Goal: Task Accomplishment & Management: Use online tool/utility

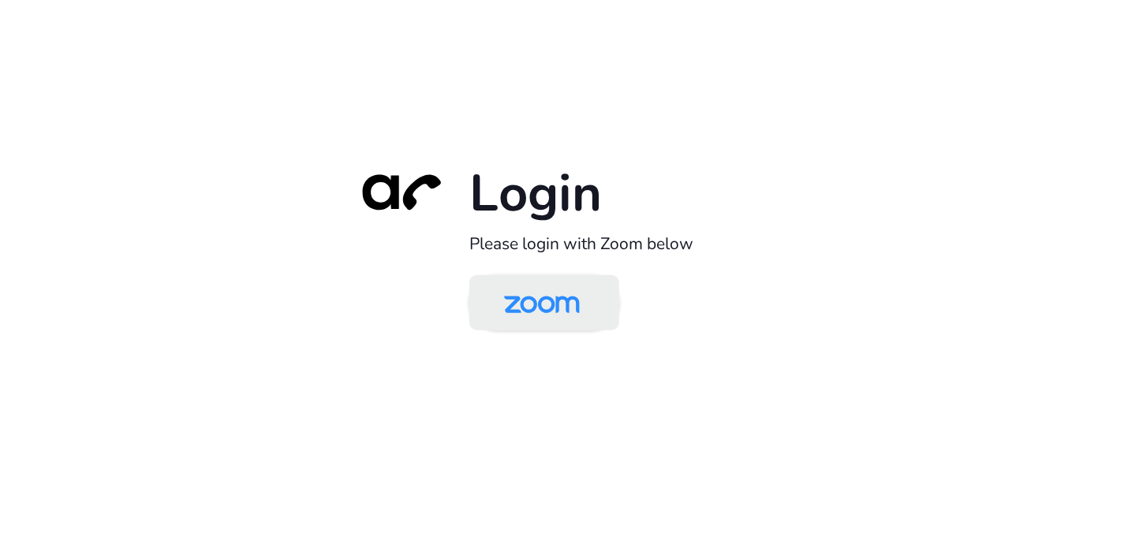
click at [555, 308] on img at bounding box center [541, 303] width 109 height 51
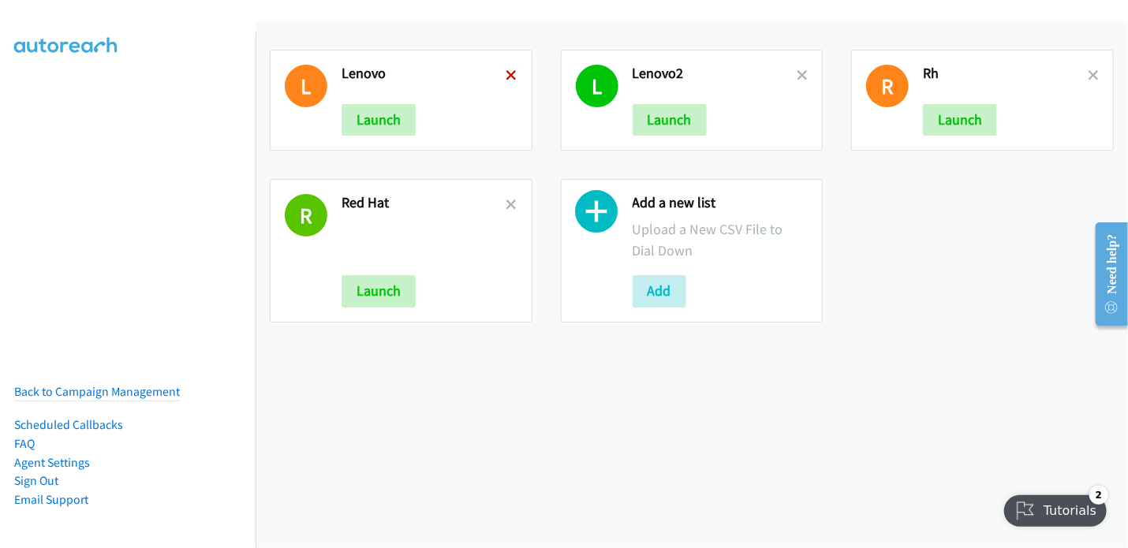
click at [508, 75] on icon at bounding box center [511, 76] width 11 height 11
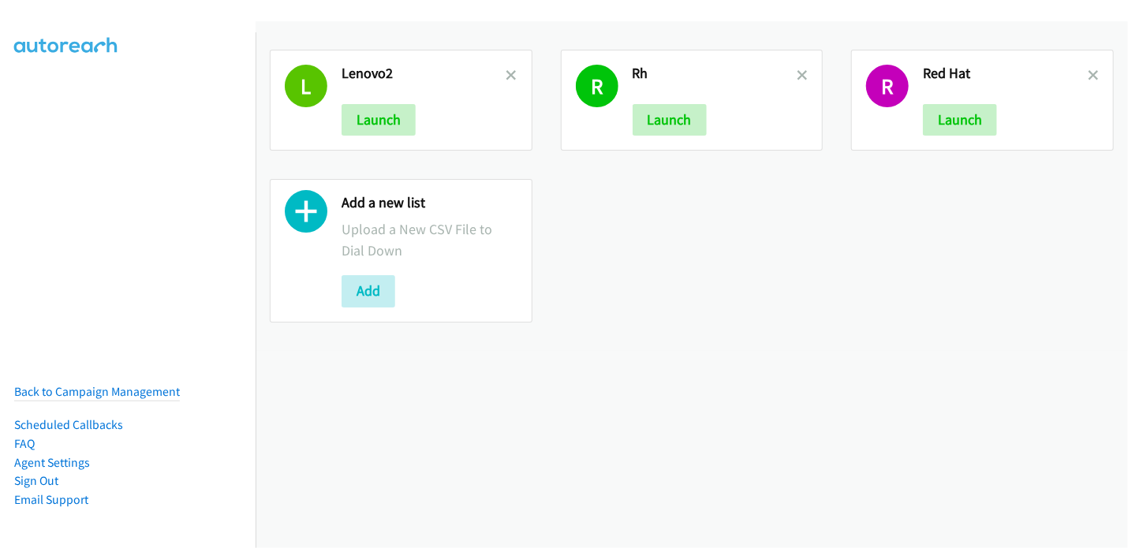
click at [508, 75] on icon at bounding box center [511, 76] width 11 height 11
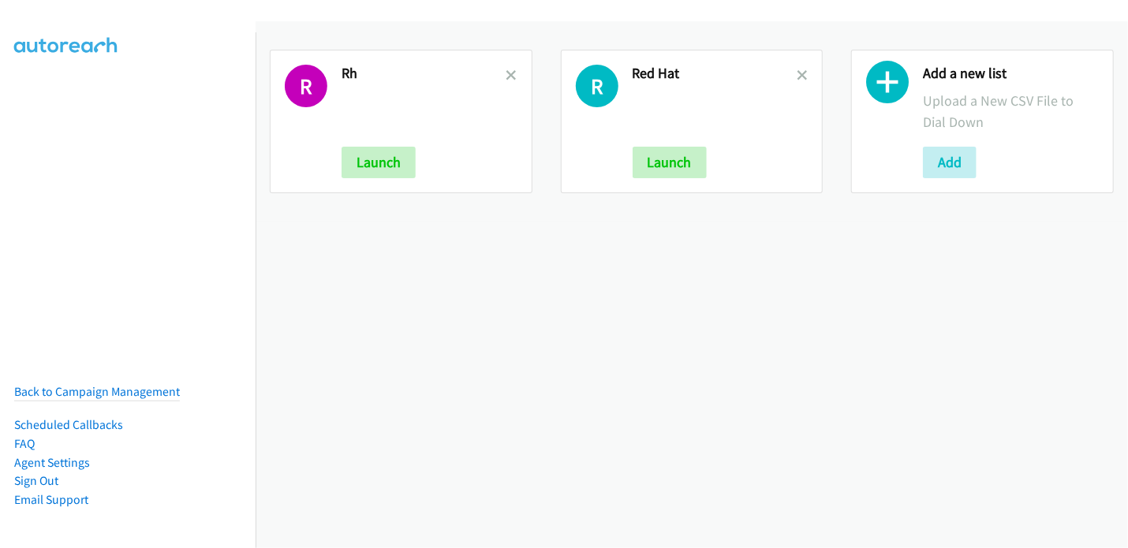
click at [508, 75] on icon at bounding box center [511, 76] width 11 height 11
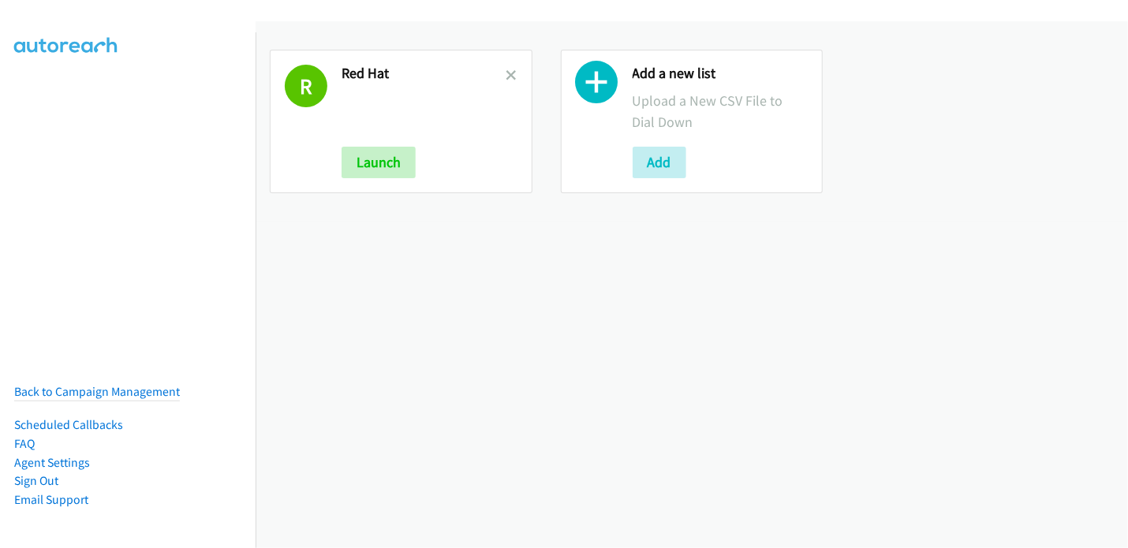
click at [508, 75] on icon at bounding box center [511, 76] width 11 height 11
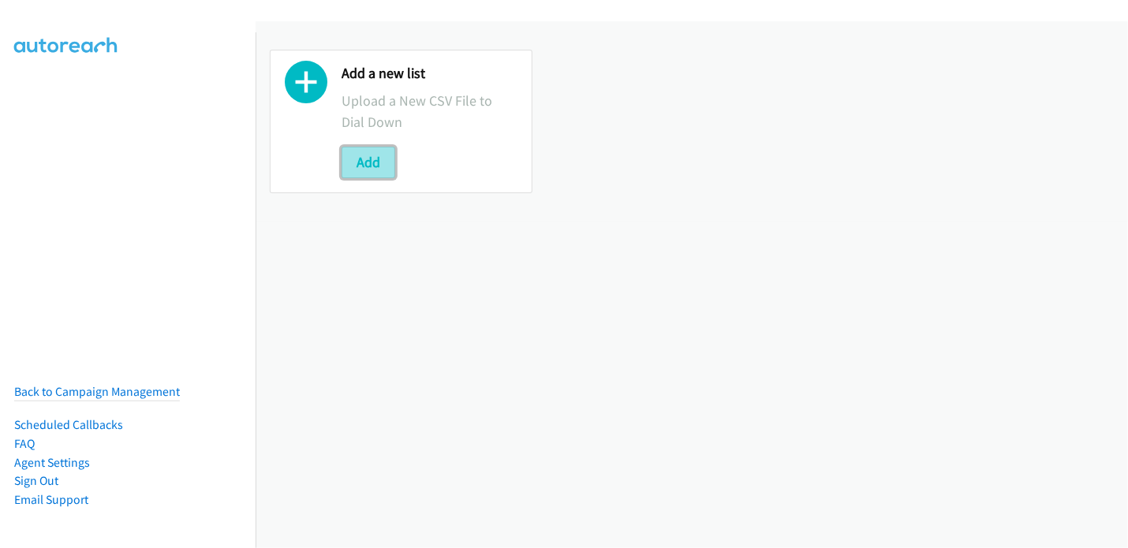
click at [368, 165] on button "Add" at bounding box center [368, 163] width 54 height 32
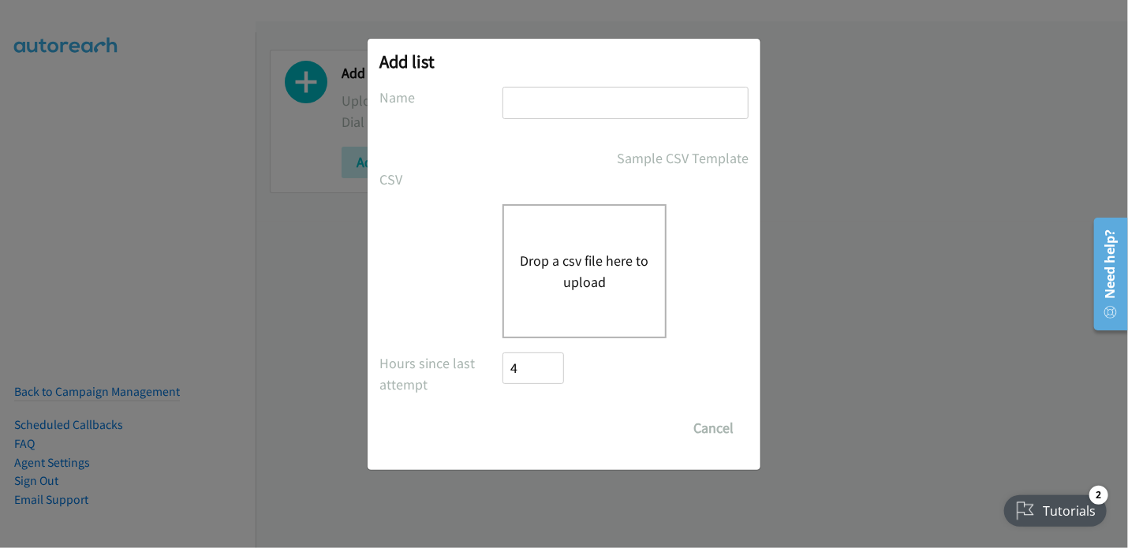
click at [562, 108] on input "text" at bounding box center [625, 103] width 246 height 32
type input "Lenovo"
click at [579, 255] on button "Drop a csv file here to upload" at bounding box center [584, 271] width 129 height 43
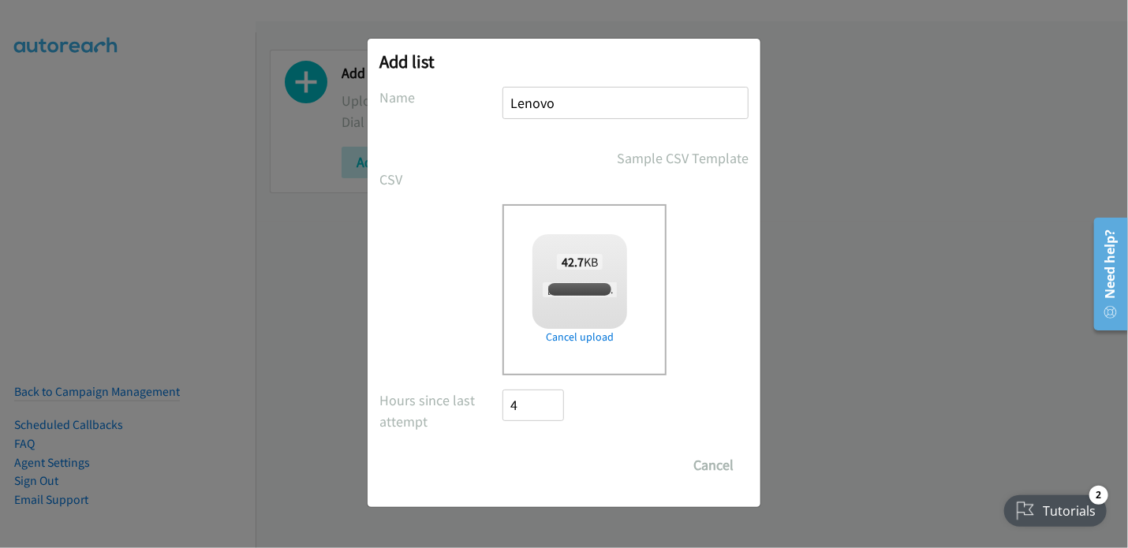
checkbox input "true"
click at [530, 462] on input "Save List" at bounding box center [543, 466] width 83 height 32
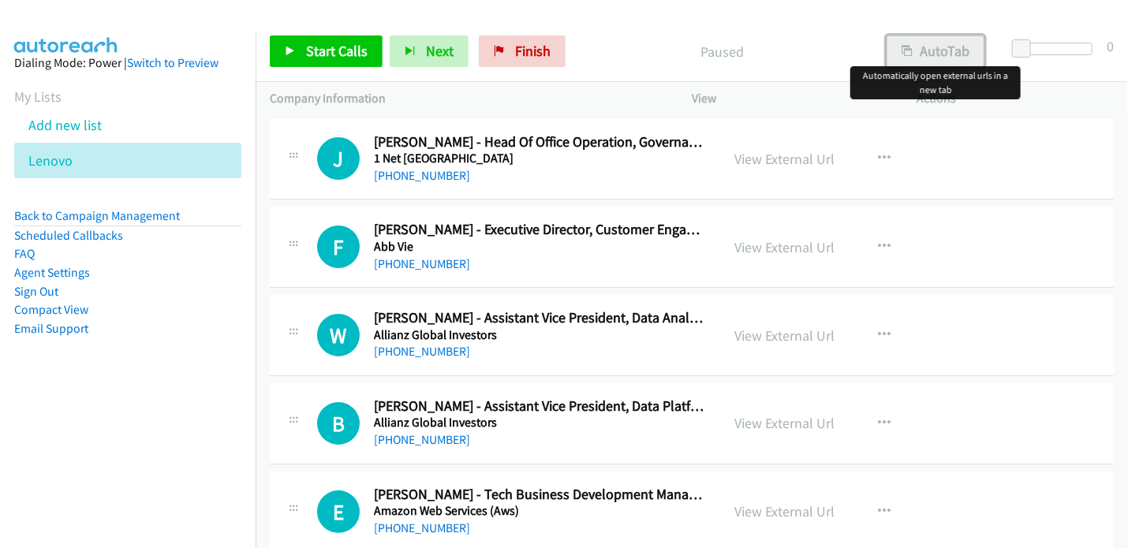
click at [950, 50] on button "AutoTab" at bounding box center [935, 51] width 98 height 32
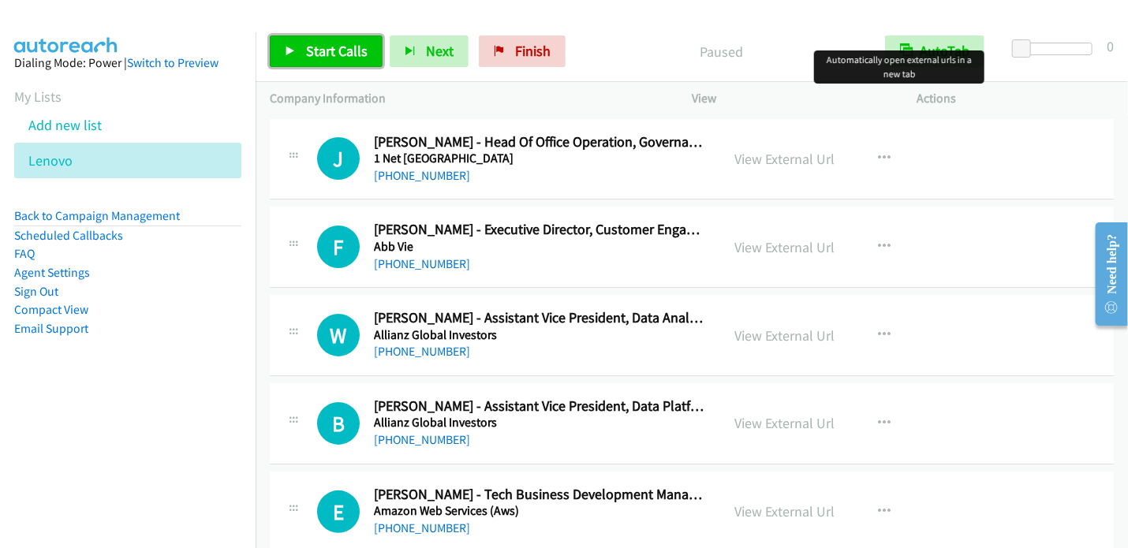
click at [301, 39] on link "Start Calls" at bounding box center [326, 51] width 113 height 32
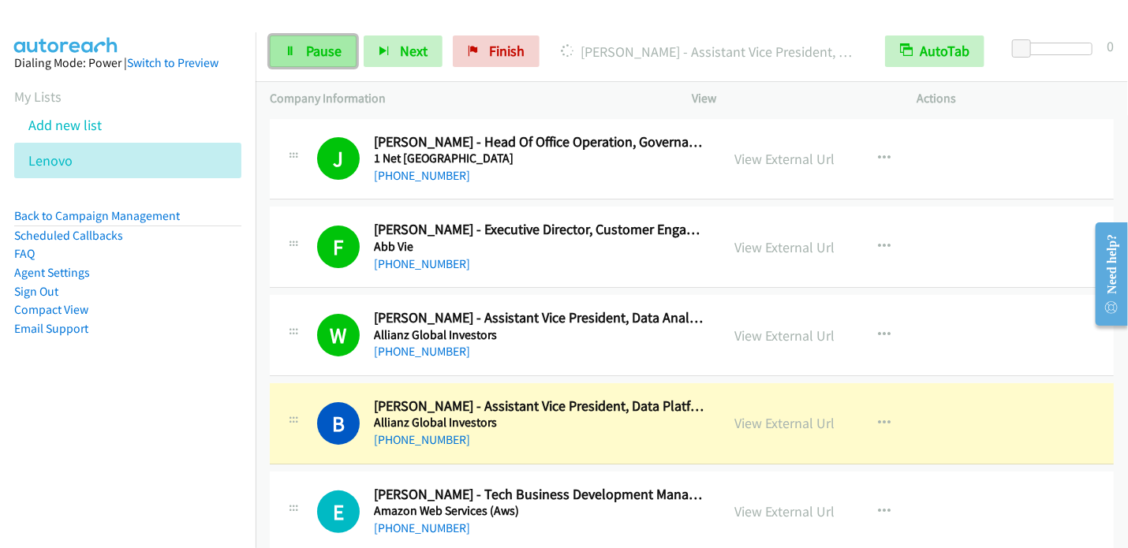
click at [325, 49] on span "Pause" at bounding box center [323, 51] width 35 height 18
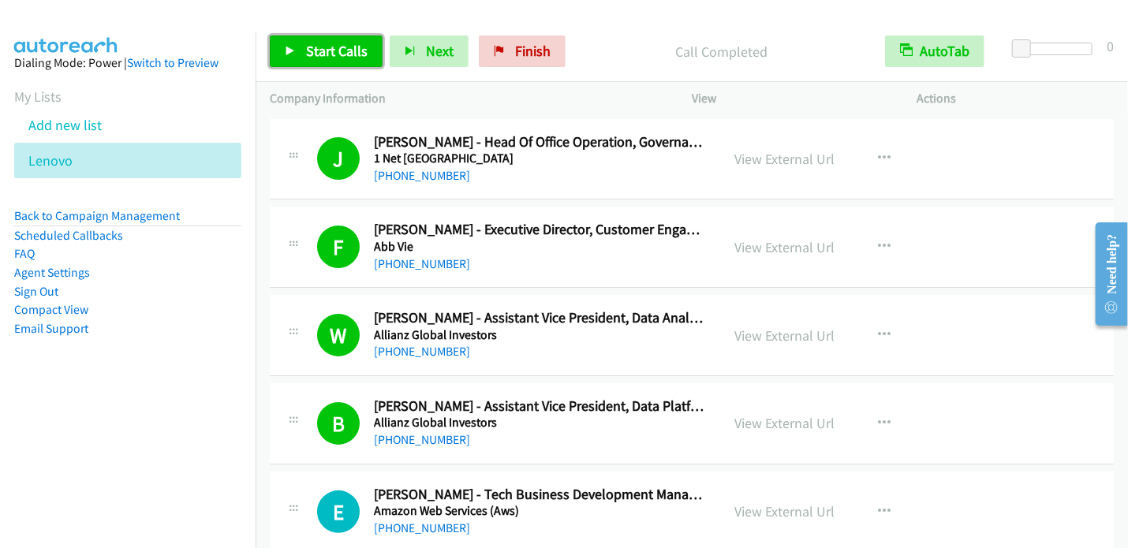
click at [346, 47] on span "Start Calls" at bounding box center [337, 51] width 62 height 18
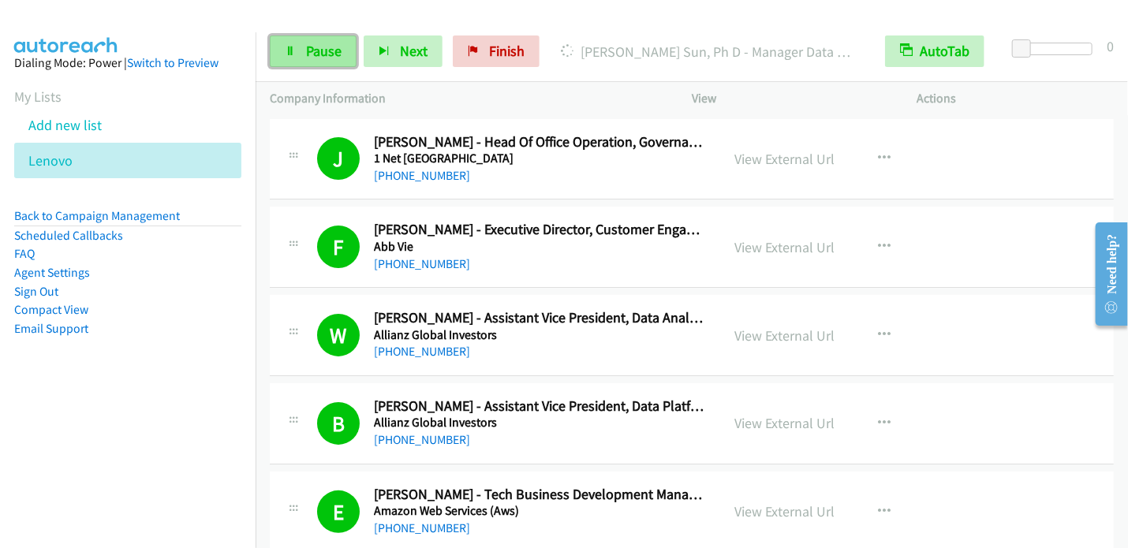
click at [319, 63] on link "Pause" at bounding box center [313, 51] width 87 height 32
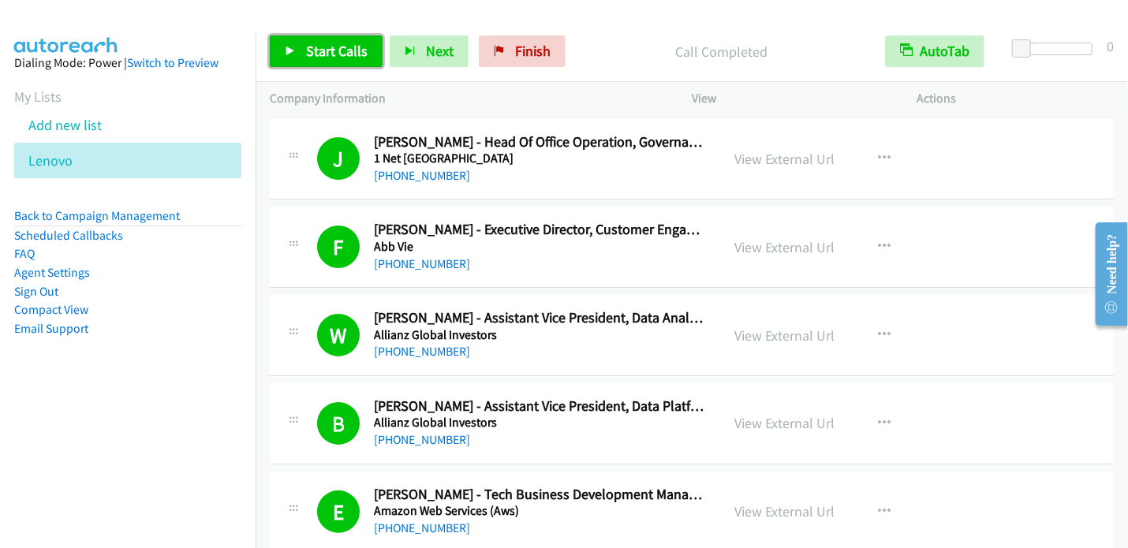
click at [341, 46] on span "Start Calls" at bounding box center [337, 51] width 62 height 18
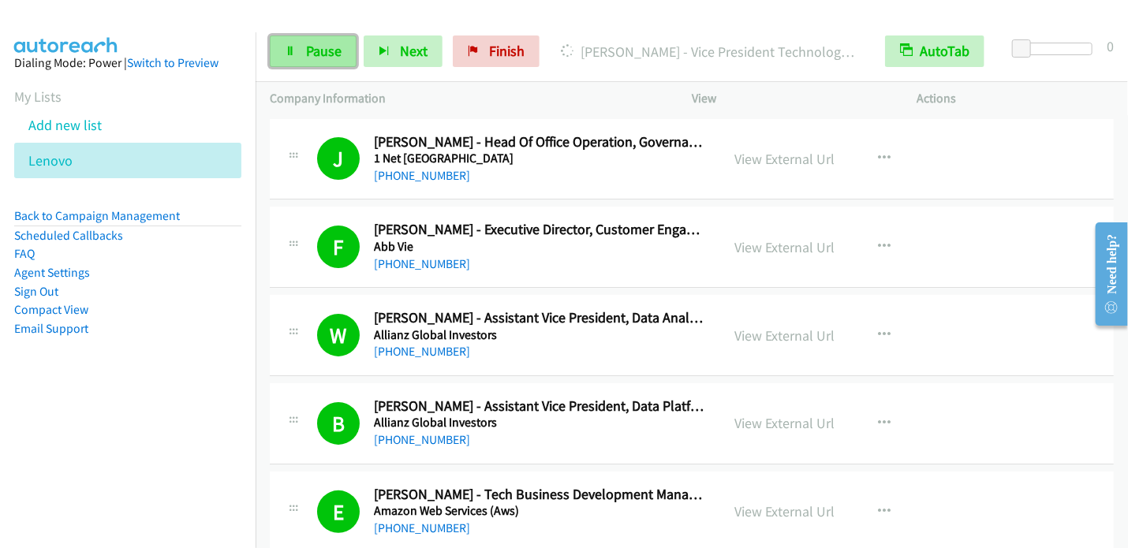
drag, startPoint x: 311, startPoint y: 49, endPoint x: 326, endPoint y: 39, distance: 17.7
click at [312, 49] on span "Pause" at bounding box center [323, 51] width 35 height 18
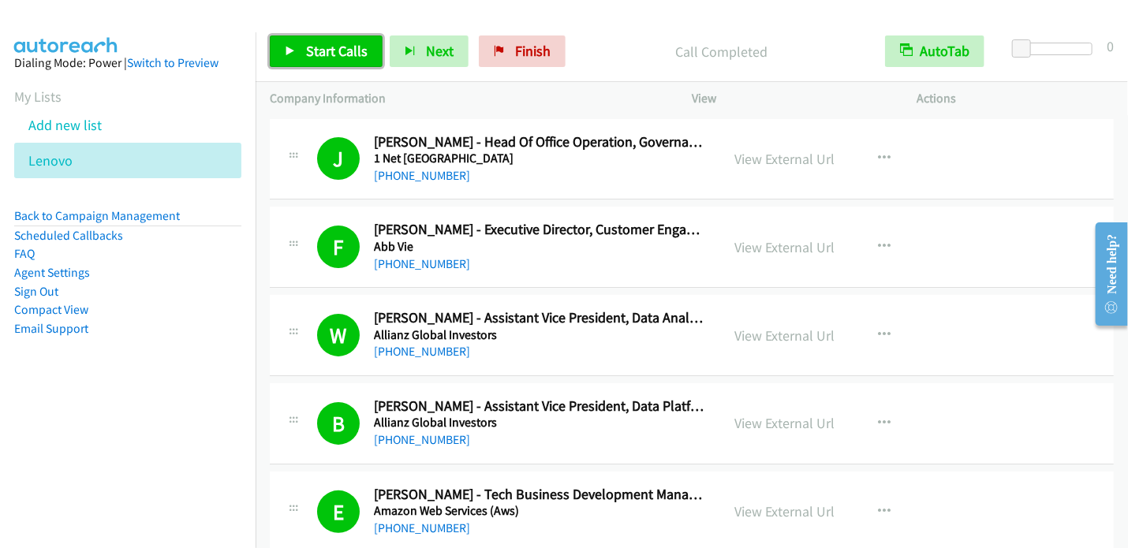
click at [349, 43] on span "Start Calls" at bounding box center [337, 51] width 62 height 18
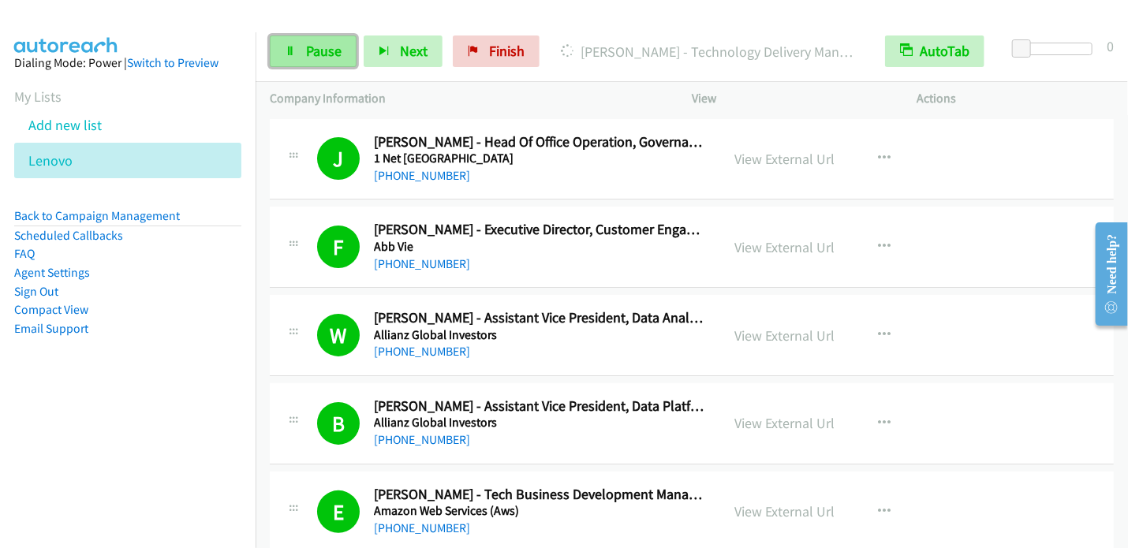
click at [314, 50] on span "Pause" at bounding box center [323, 51] width 35 height 18
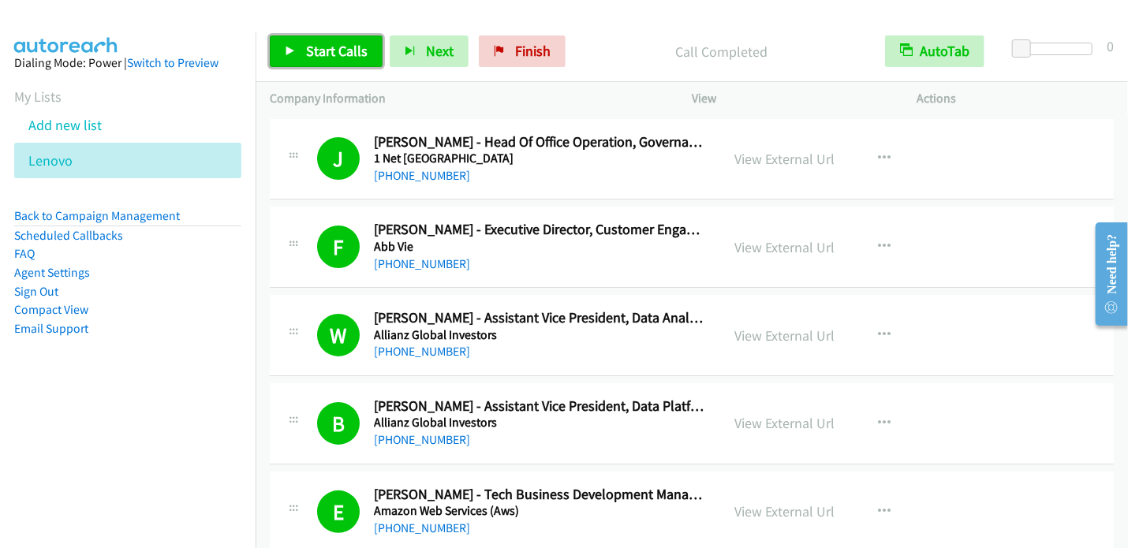
click at [322, 53] on span "Start Calls" at bounding box center [337, 51] width 62 height 18
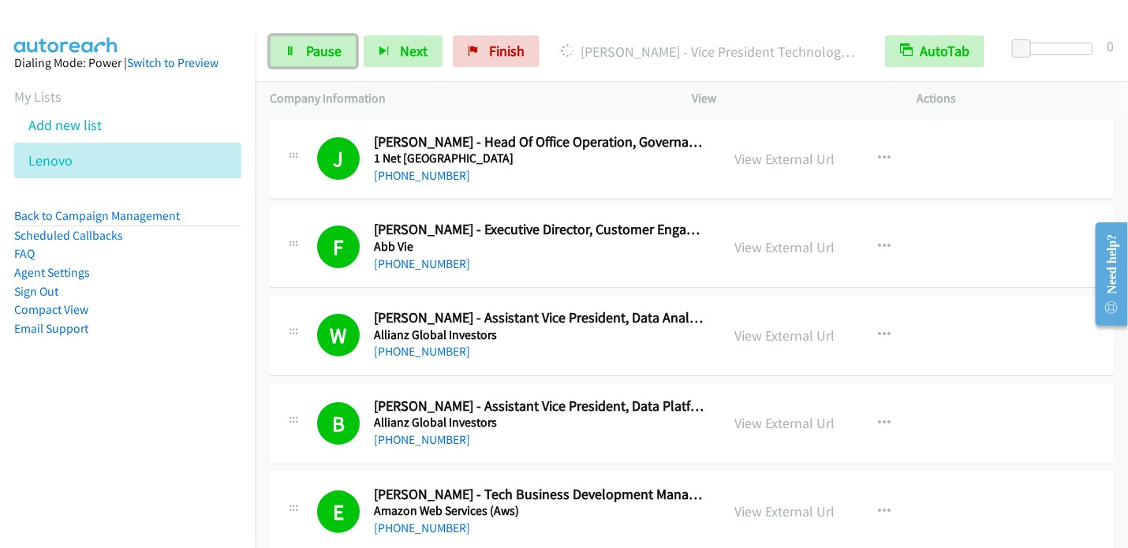
drag, startPoint x: 319, startPoint y: 47, endPoint x: 341, endPoint y: 27, distance: 29.6
click at [319, 47] on span "Pause" at bounding box center [323, 51] width 35 height 18
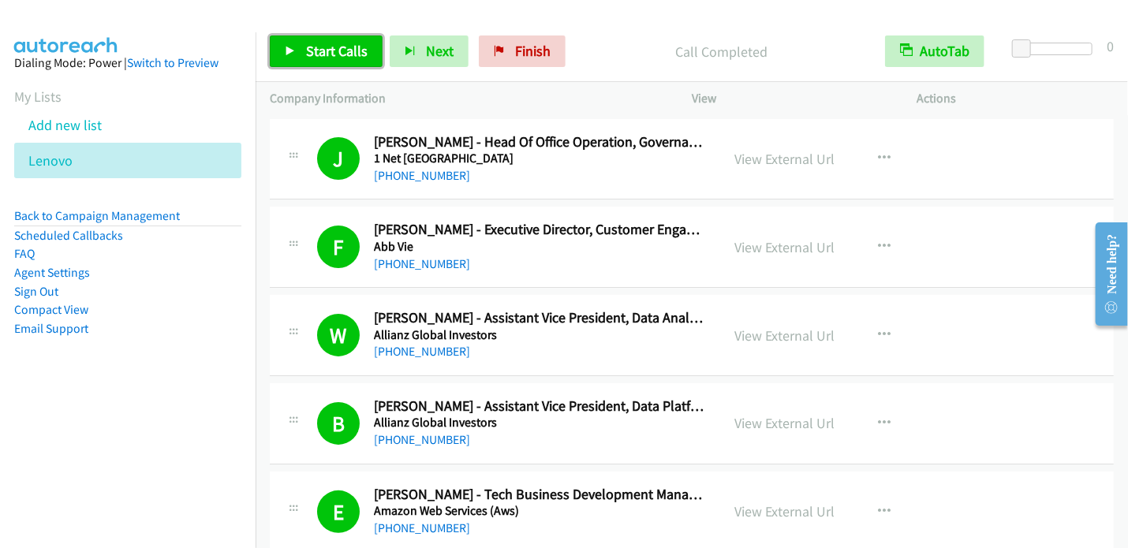
click at [317, 45] on span "Start Calls" at bounding box center [337, 51] width 62 height 18
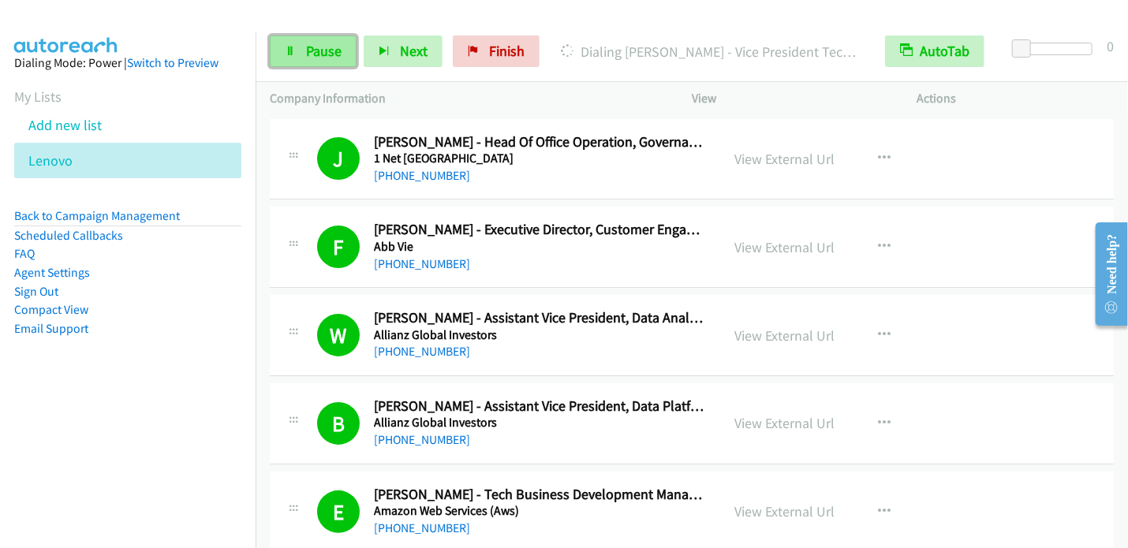
click at [328, 43] on span "Pause" at bounding box center [323, 51] width 35 height 18
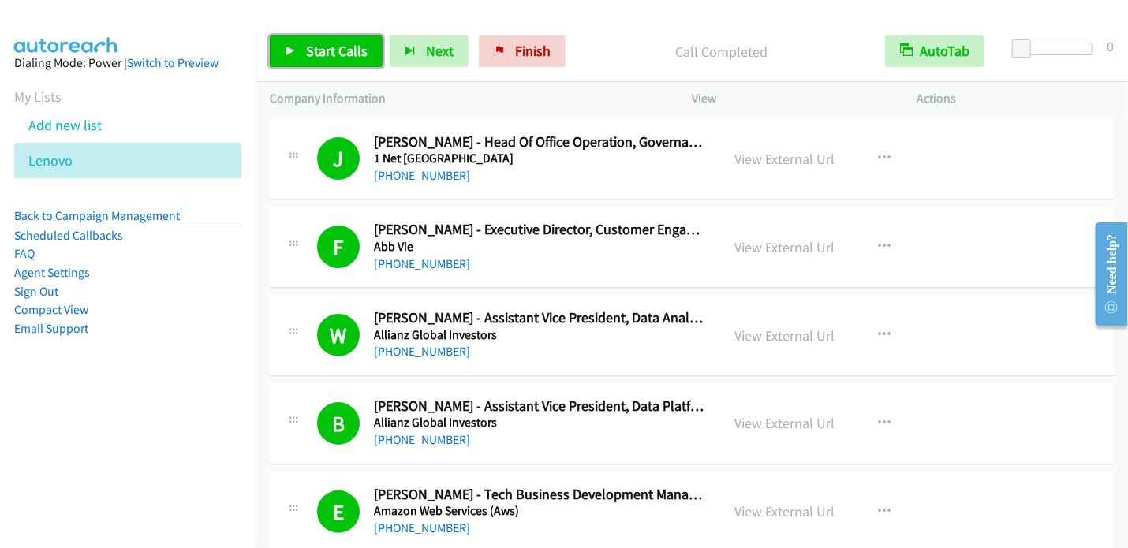
click at [317, 50] on span "Start Calls" at bounding box center [337, 51] width 62 height 18
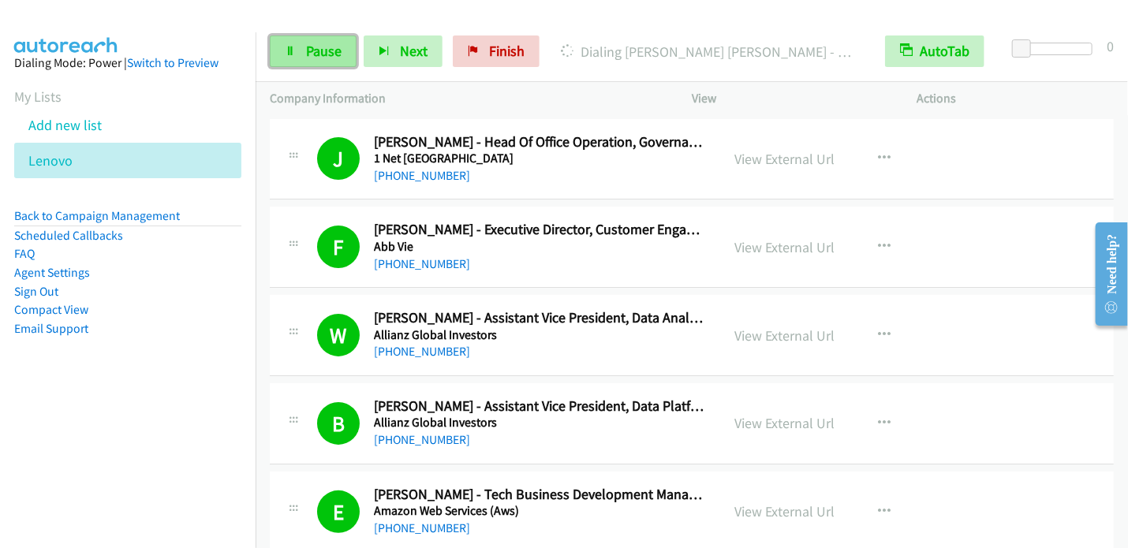
click at [324, 59] on span "Pause" at bounding box center [323, 51] width 35 height 18
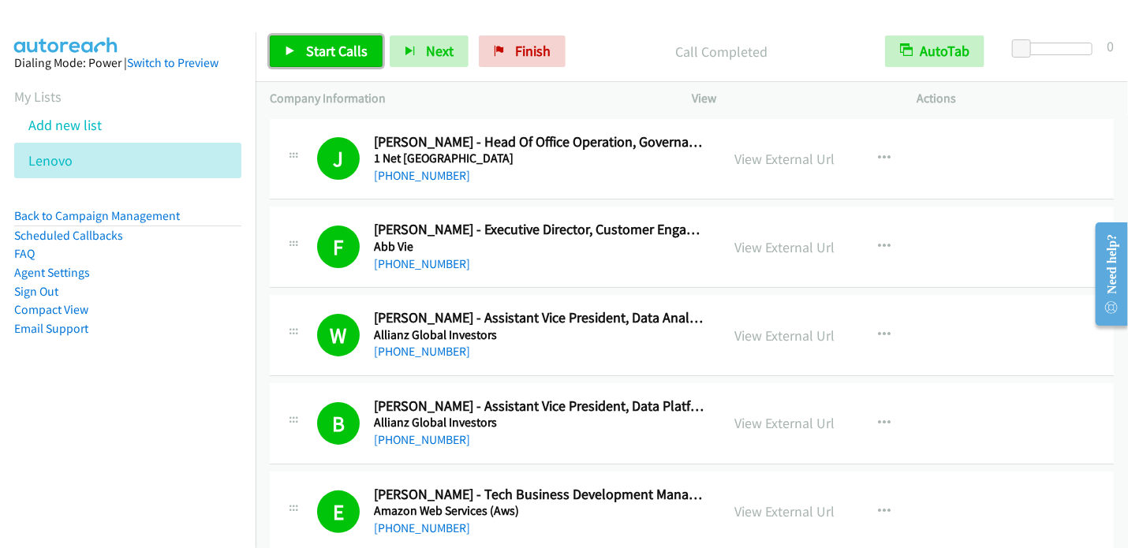
click at [306, 43] on span "Start Calls" at bounding box center [337, 51] width 62 height 18
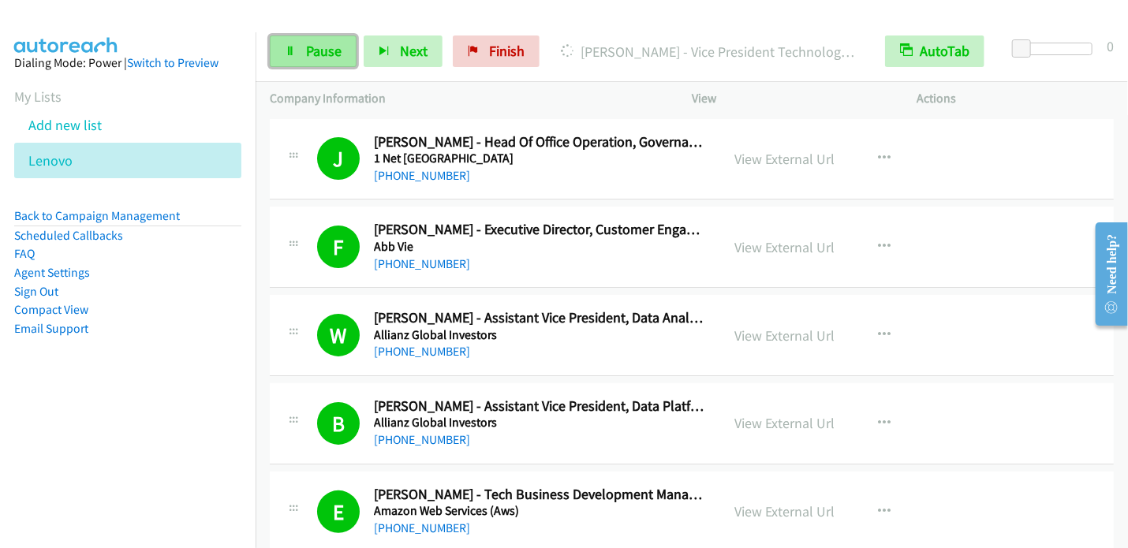
click at [336, 49] on span "Pause" at bounding box center [323, 51] width 35 height 18
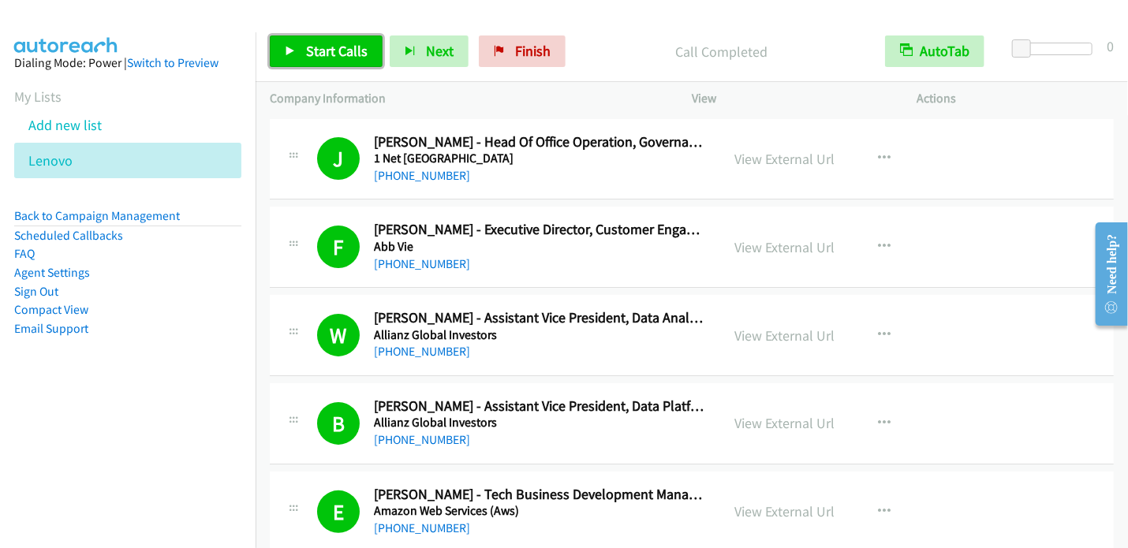
click at [338, 45] on span "Start Calls" at bounding box center [337, 51] width 62 height 18
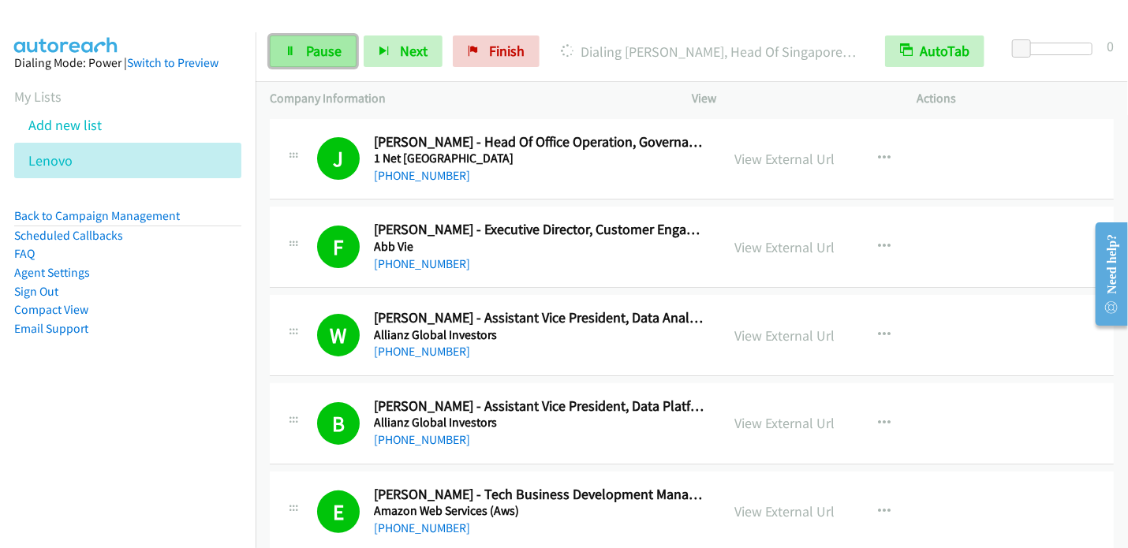
click at [317, 51] on span "Pause" at bounding box center [323, 51] width 35 height 18
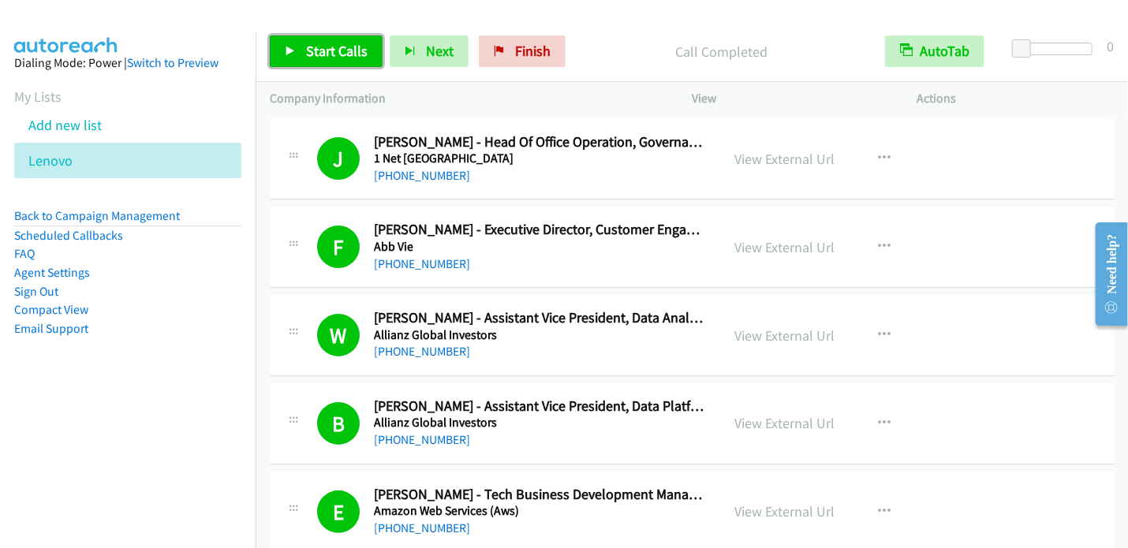
click at [322, 50] on span "Start Calls" at bounding box center [337, 51] width 62 height 18
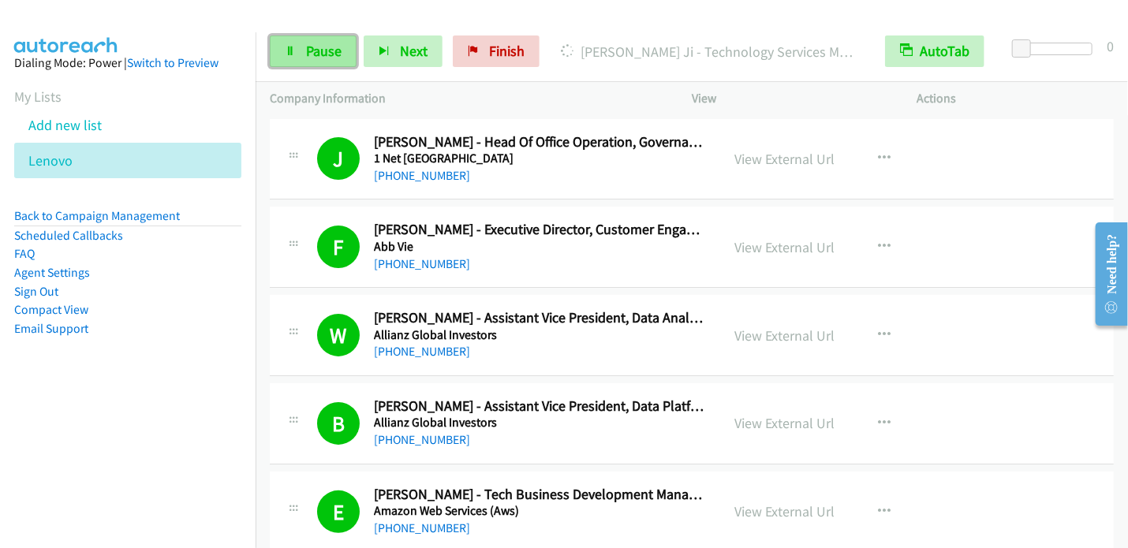
click at [338, 49] on span "Pause" at bounding box center [323, 51] width 35 height 18
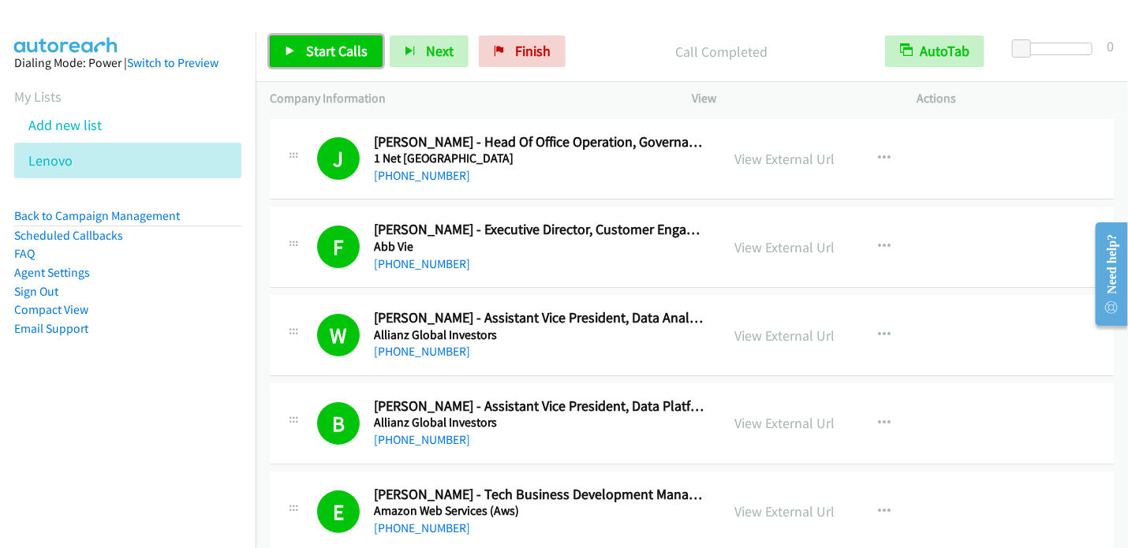
click at [322, 49] on span "Start Calls" at bounding box center [337, 51] width 62 height 18
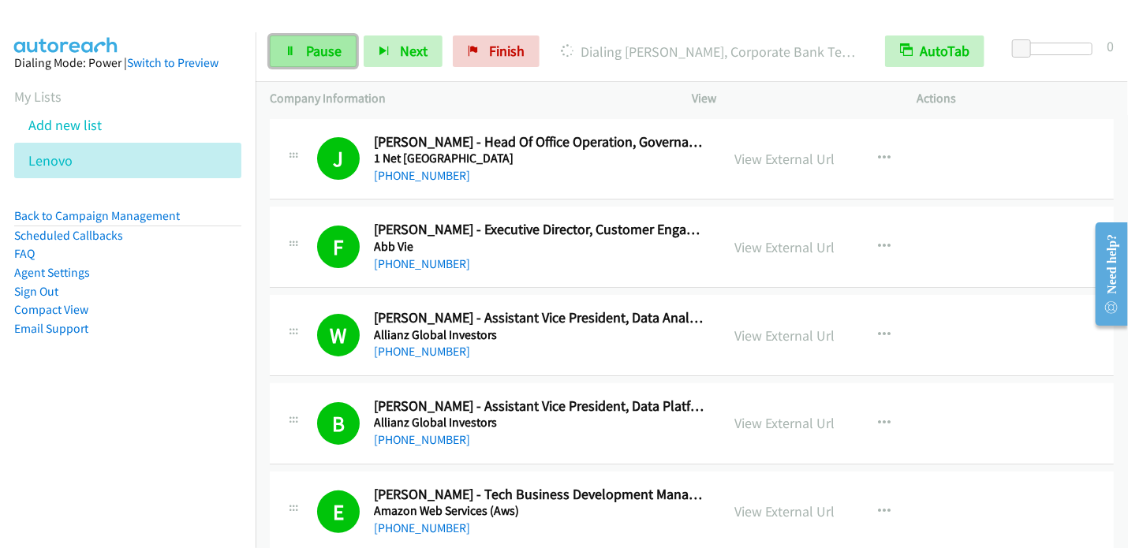
drag, startPoint x: 304, startPoint y: 50, endPoint x: 313, endPoint y: 37, distance: 16.0
click at [306, 50] on span "Pause" at bounding box center [323, 51] width 35 height 18
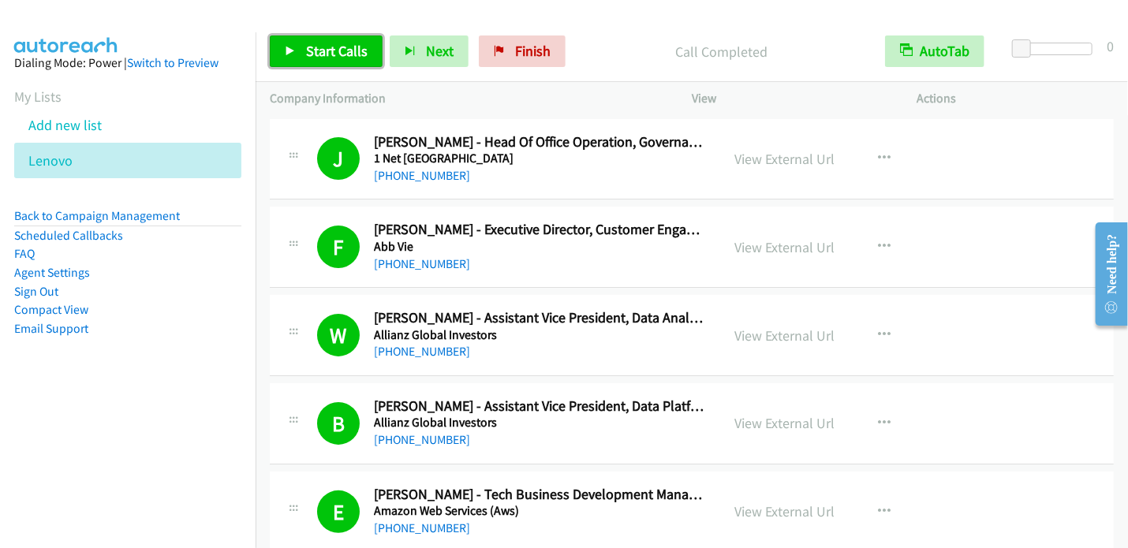
click at [308, 53] on span "Start Calls" at bounding box center [337, 51] width 62 height 18
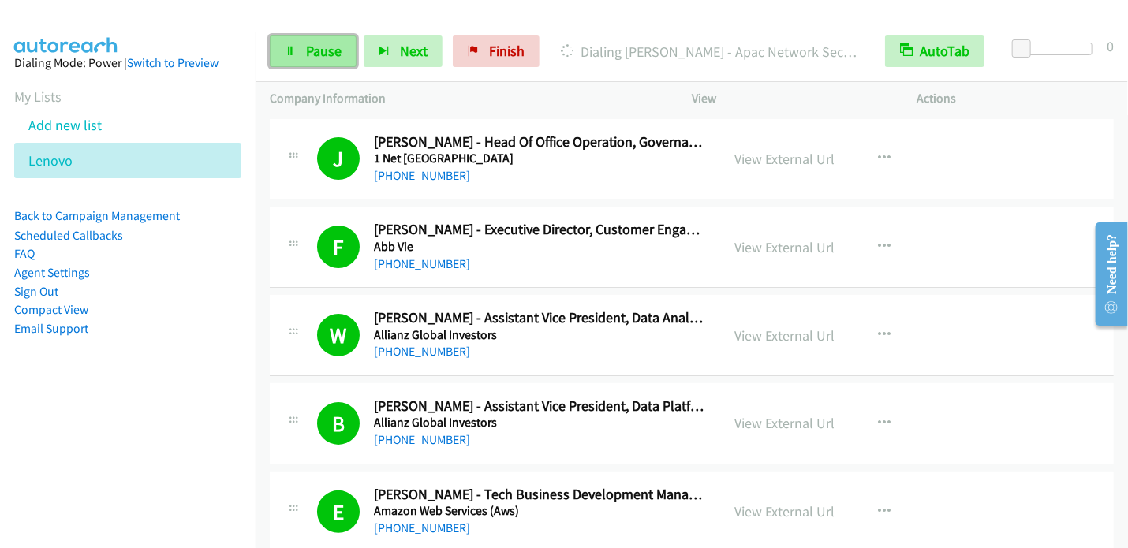
click at [325, 53] on span "Pause" at bounding box center [323, 51] width 35 height 18
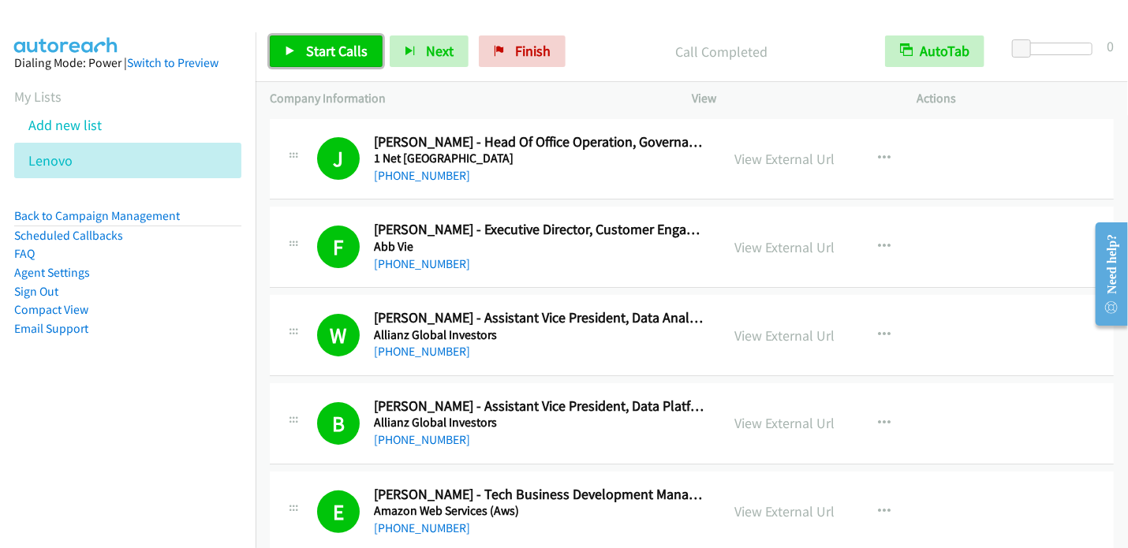
click at [325, 58] on span "Start Calls" at bounding box center [337, 51] width 62 height 18
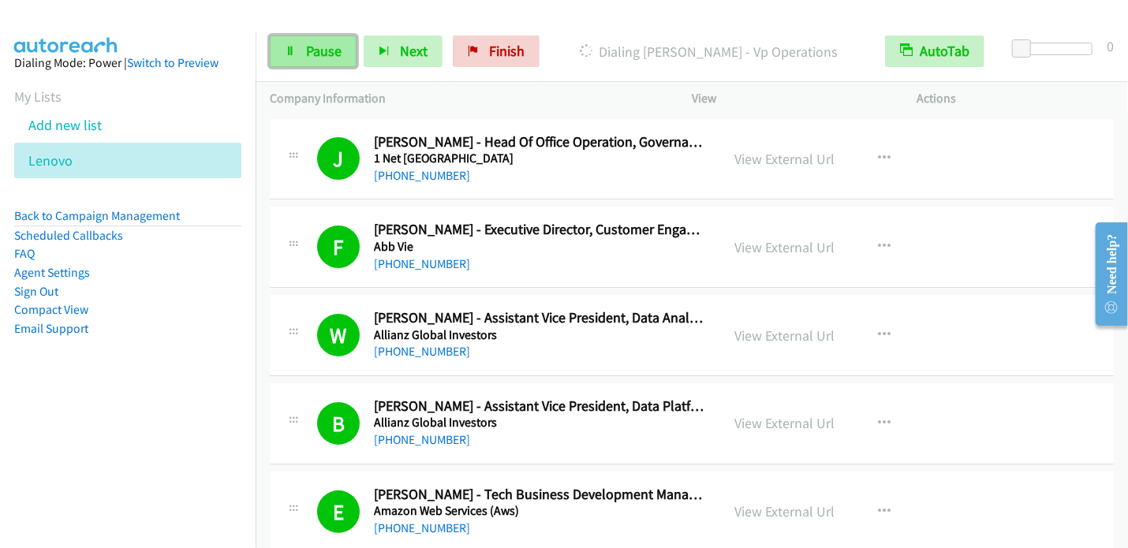
click at [334, 64] on link "Pause" at bounding box center [313, 51] width 87 height 32
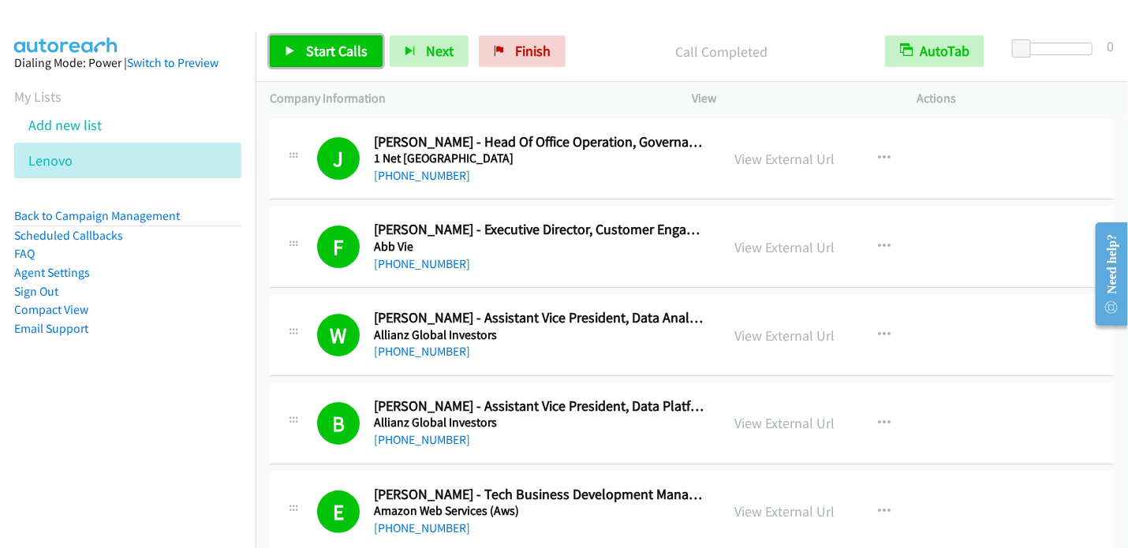
click at [336, 53] on span "Start Calls" at bounding box center [337, 51] width 62 height 18
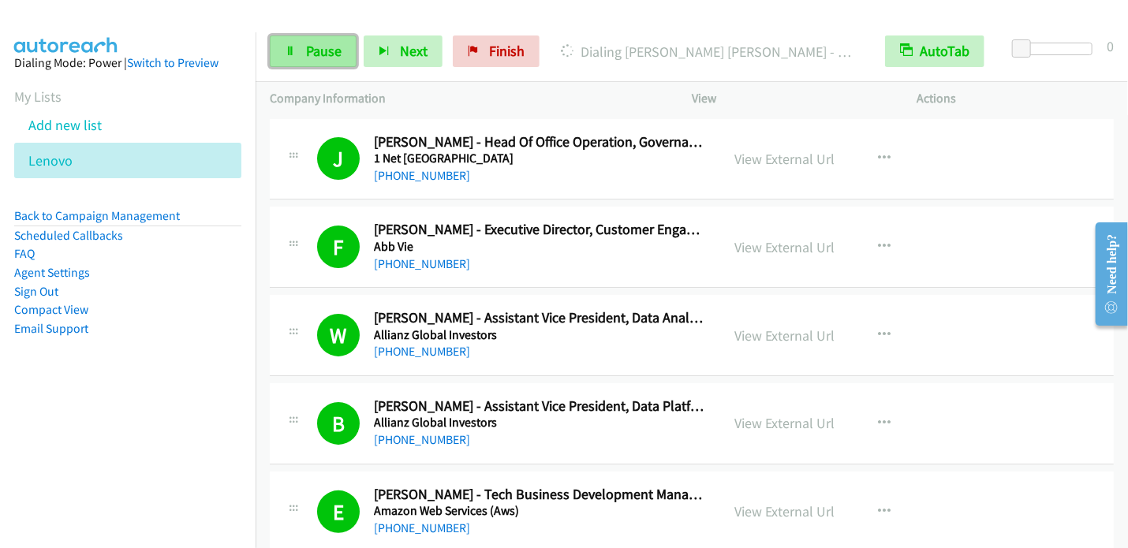
drag, startPoint x: 324, startPoint y: 47, endPoint x: 344, endPoint y: 43, distance: 20.0
click at [324, 47] on span "Pause" at bounding box center [323, 51] width 35 height 18
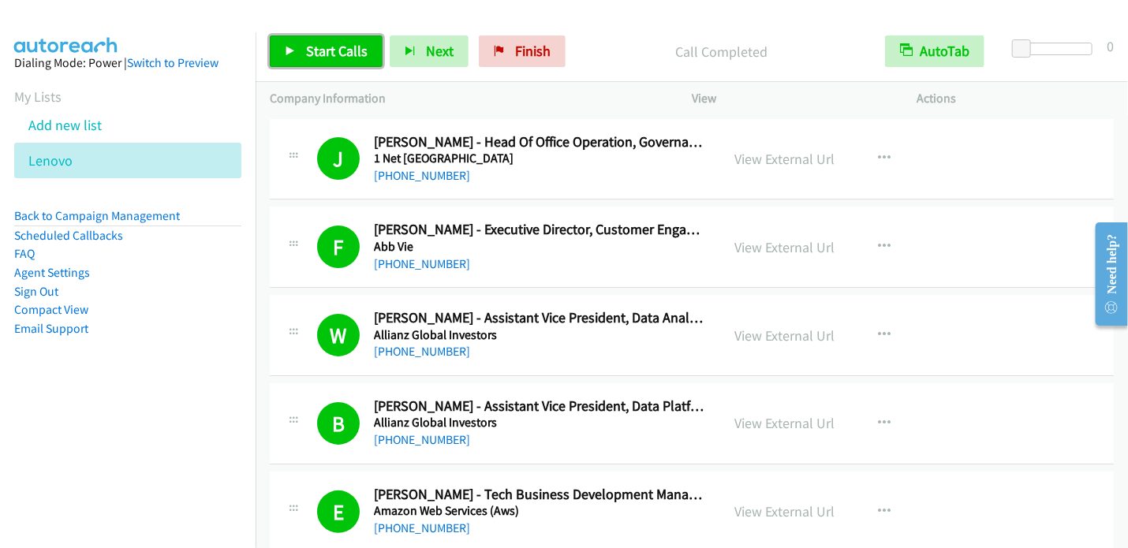
click at [344, 50] on span "Start Calls" at bounding box center [337, 51] width 62 height 18
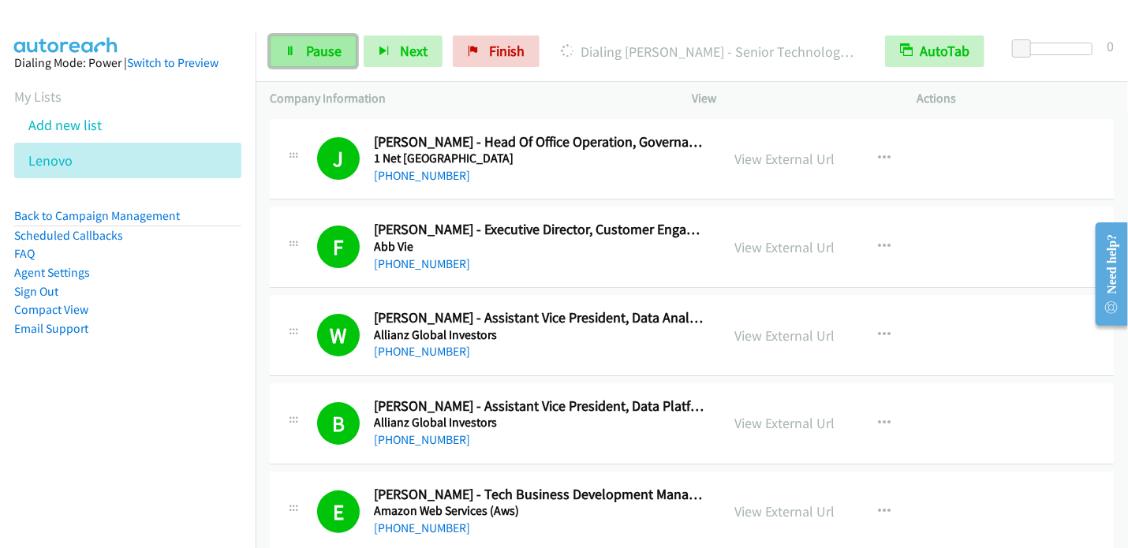
click at [312, 62] on link "Pause" at bounding box center [313, 51] width 87 height 32
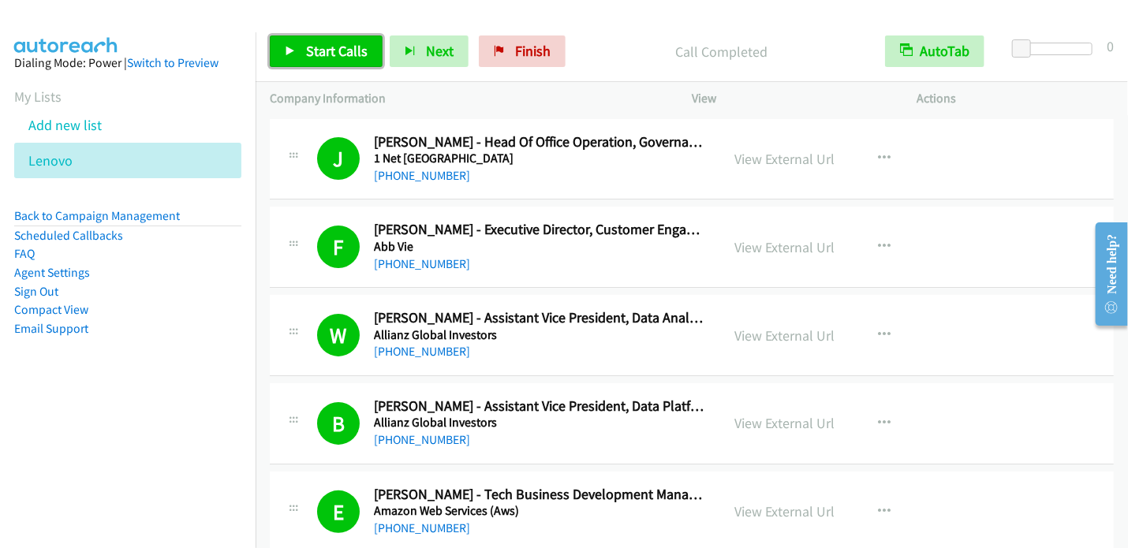
click at [306, 50] on span "Start Calls" at bounding box center [337, 51] width 62 height 18
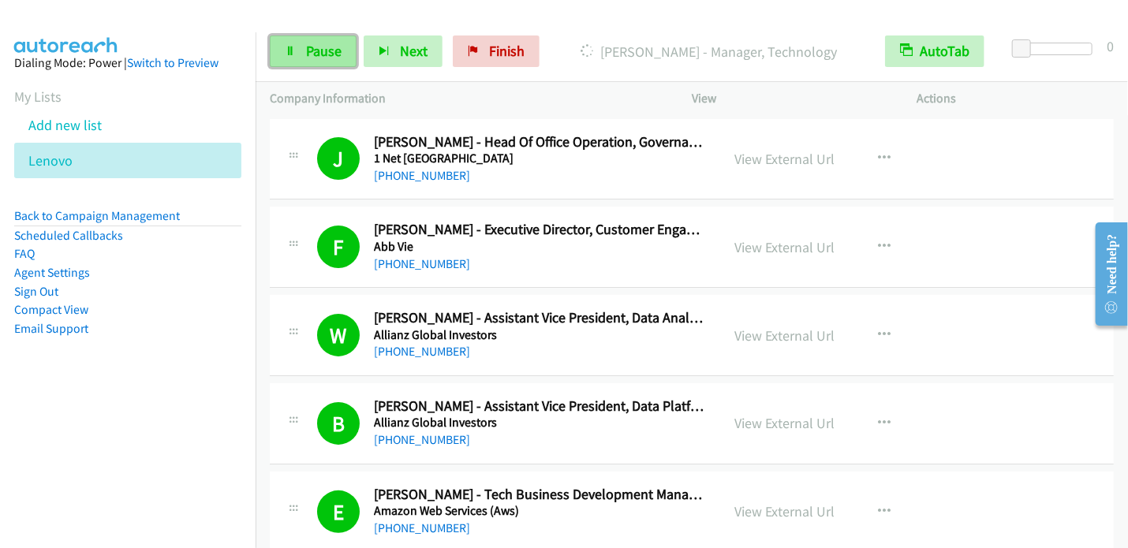
click at [312, 53] on span "Pause" at bounding box center [323, 51] width 35 height 18
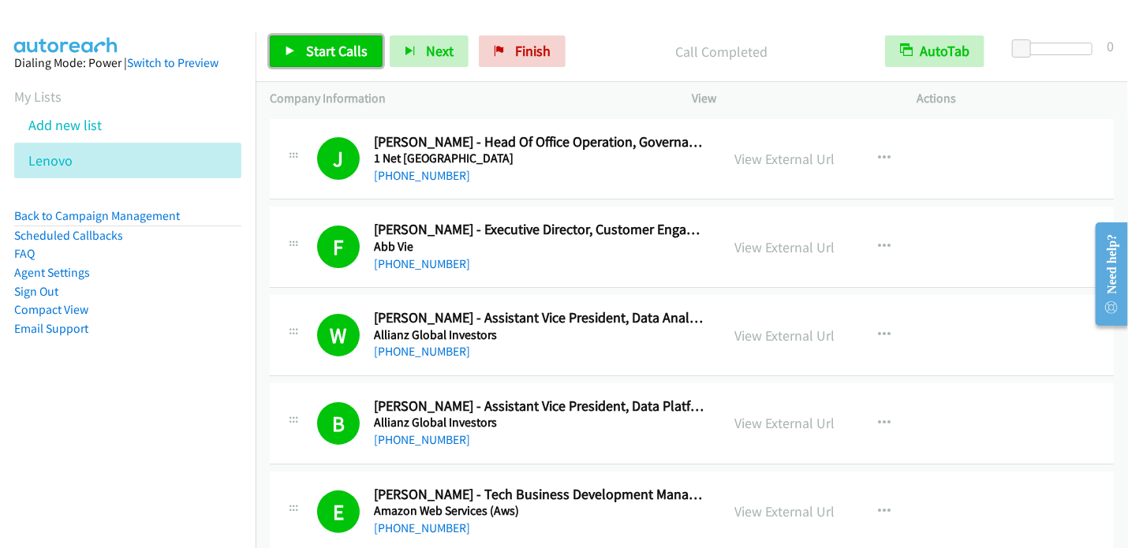
click at [306, 54] on span "Start Calls" at bounding box center [337, 51] width 62 height 18
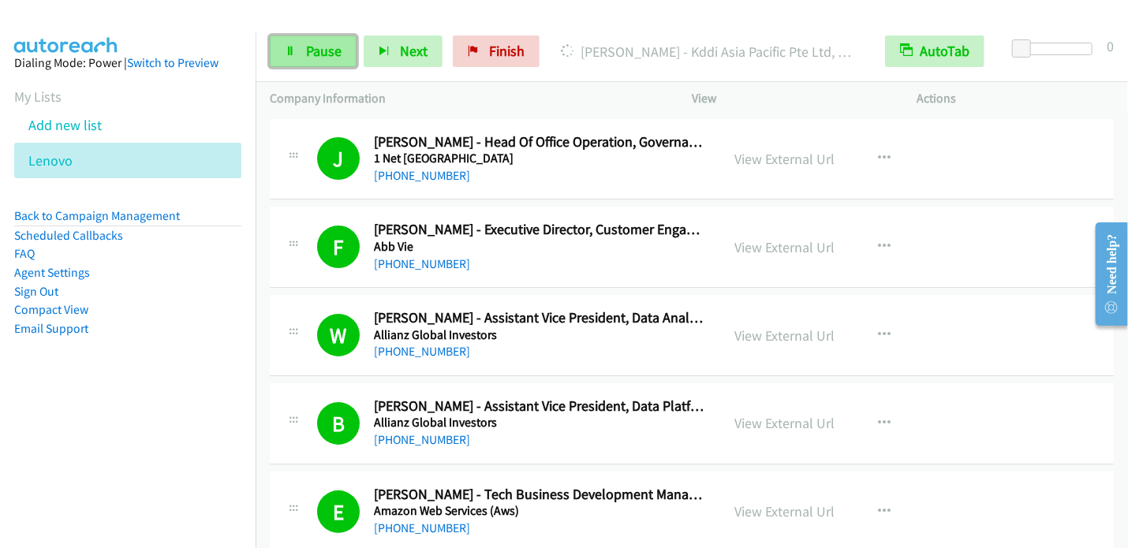
click at [341, 54] on link "Pause" at bounding box center [313, 51] width 87 height 32
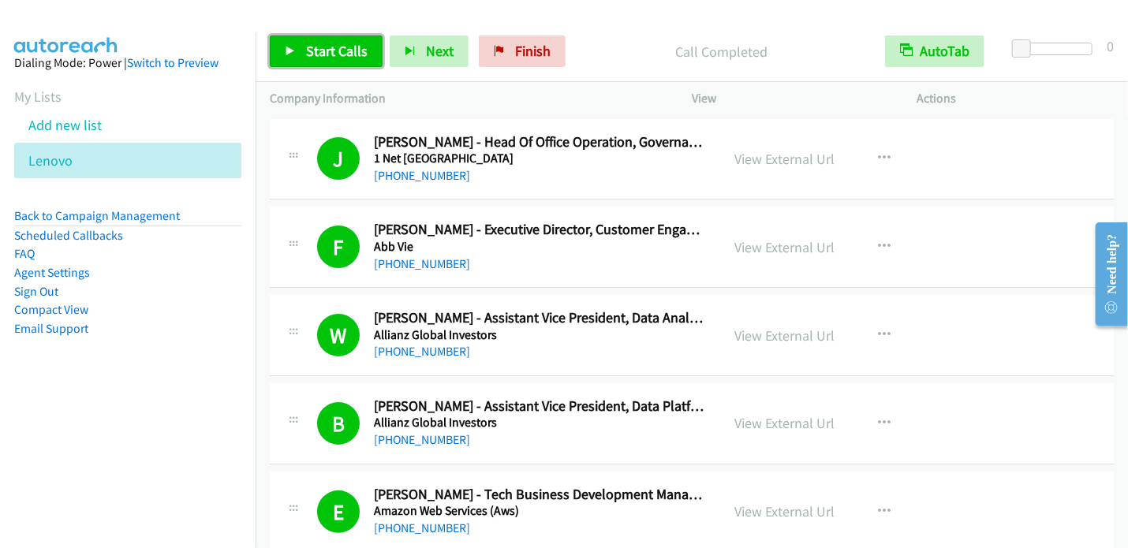
click at [328, 37] on link "Start Calls" at bounding box center [326, 51] width 113 height 32
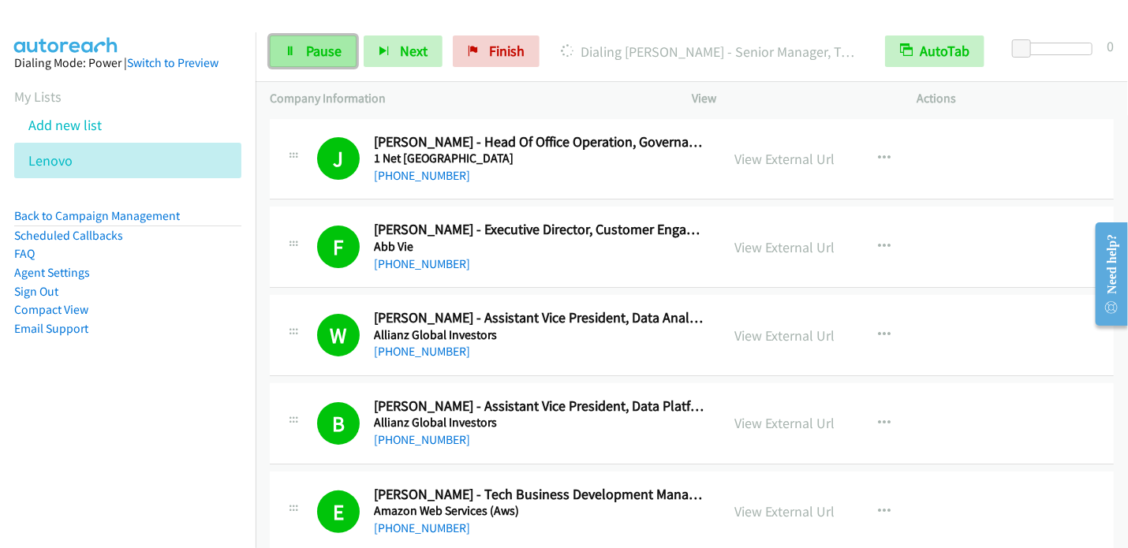
click at [330, 45] on span "Pause" at bounding box center [323, 51] width 35 height 18
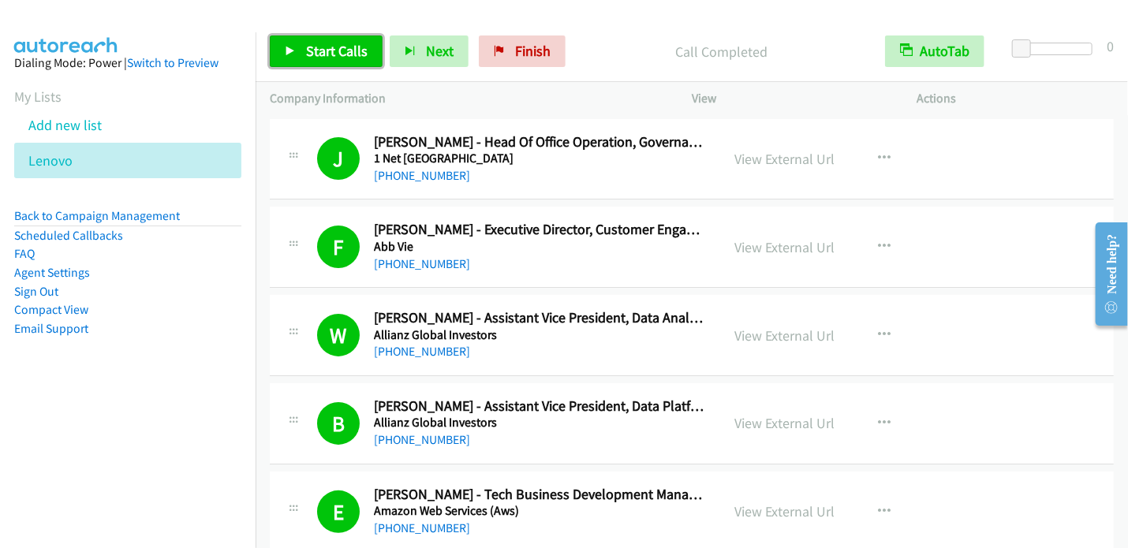
click at [347, 46] on span "Start Calls" at bounding box center [337, 51] width 62 height 18
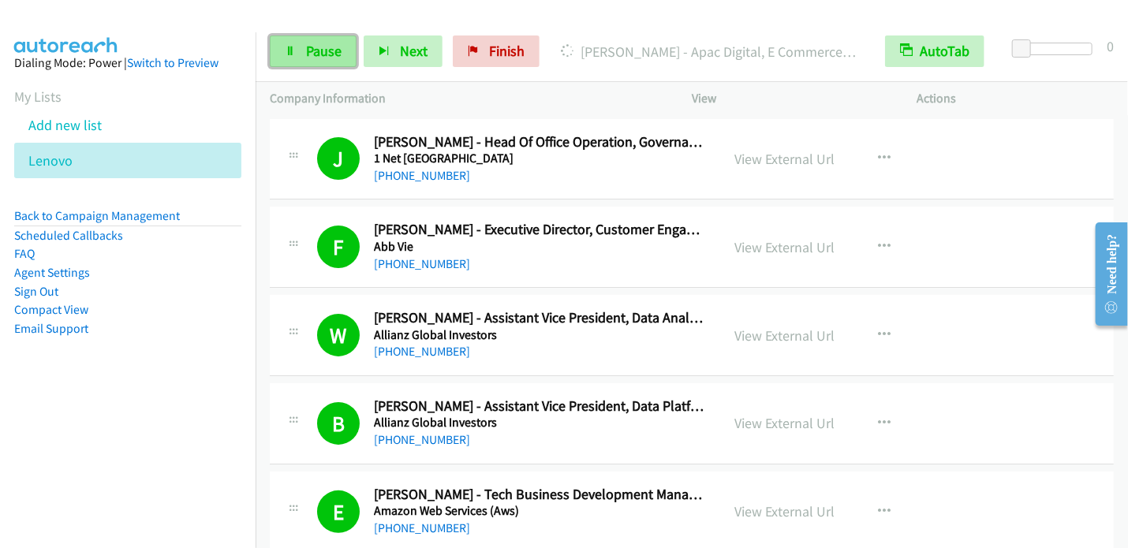
click at [334, 60] on link "Pause" at bounding box center [313, 51] width 87 height 32
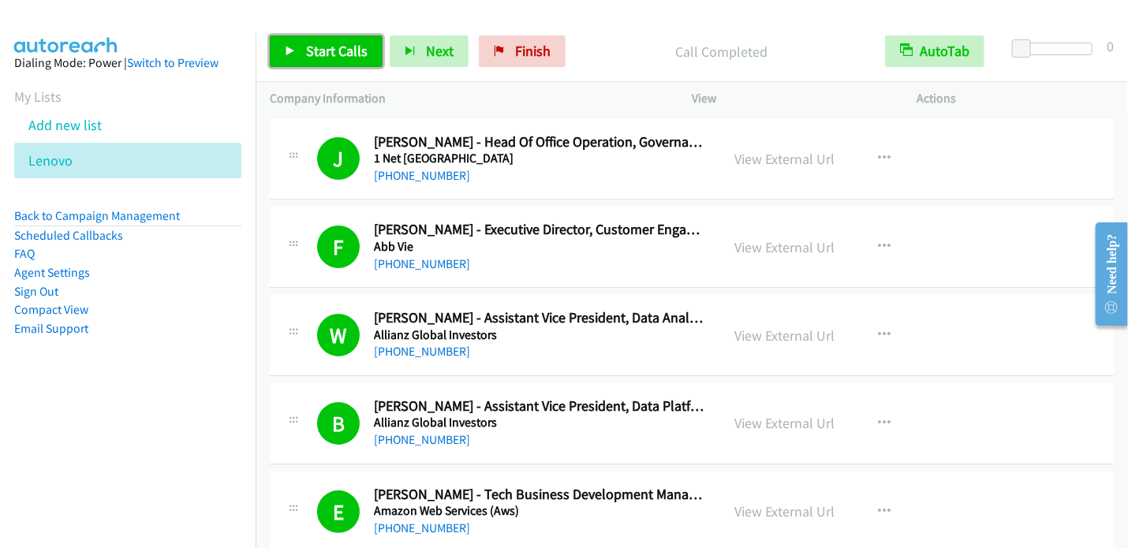
click at [295, 45] on link "Start Calls" at bounding box center [326, 51] width 113 height 32
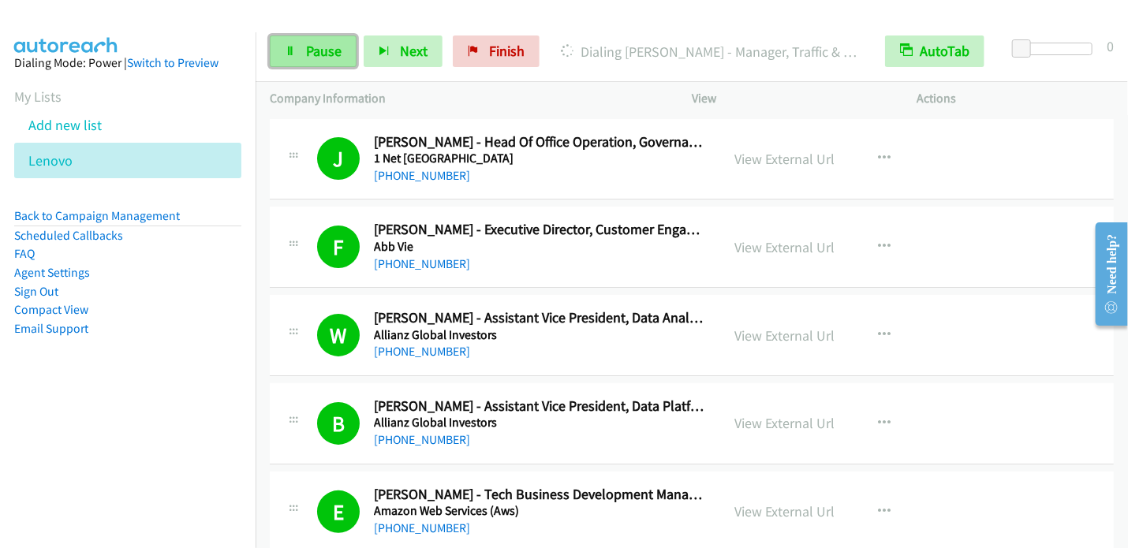
click at [317, 54] on span "Pause" at bounding box center [323, 51] width 35 height 18
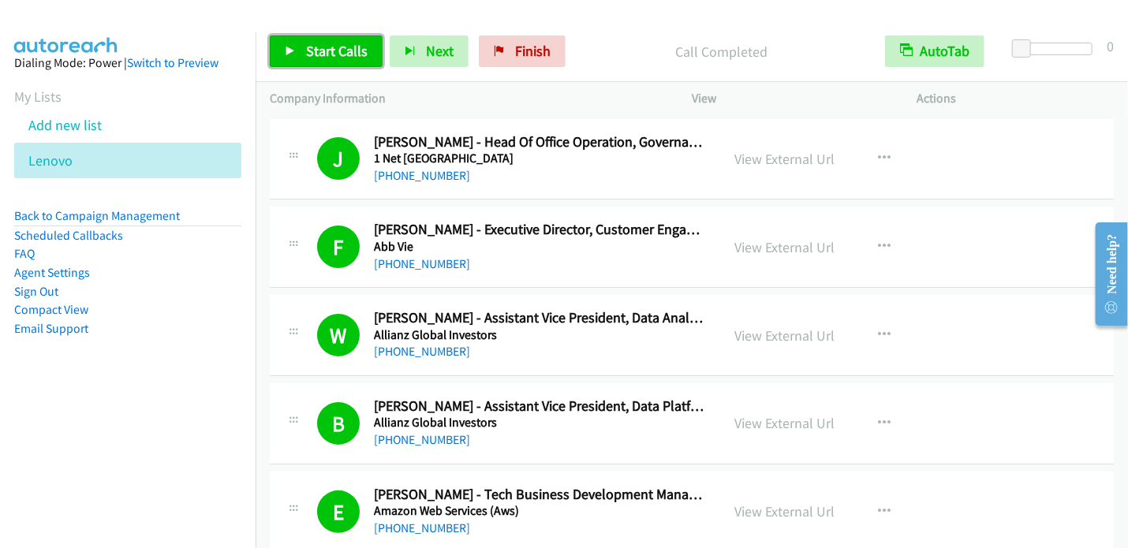
click at [358, 56] on span "Start Calls" at bounding box center [337, 51] width 62 height 18
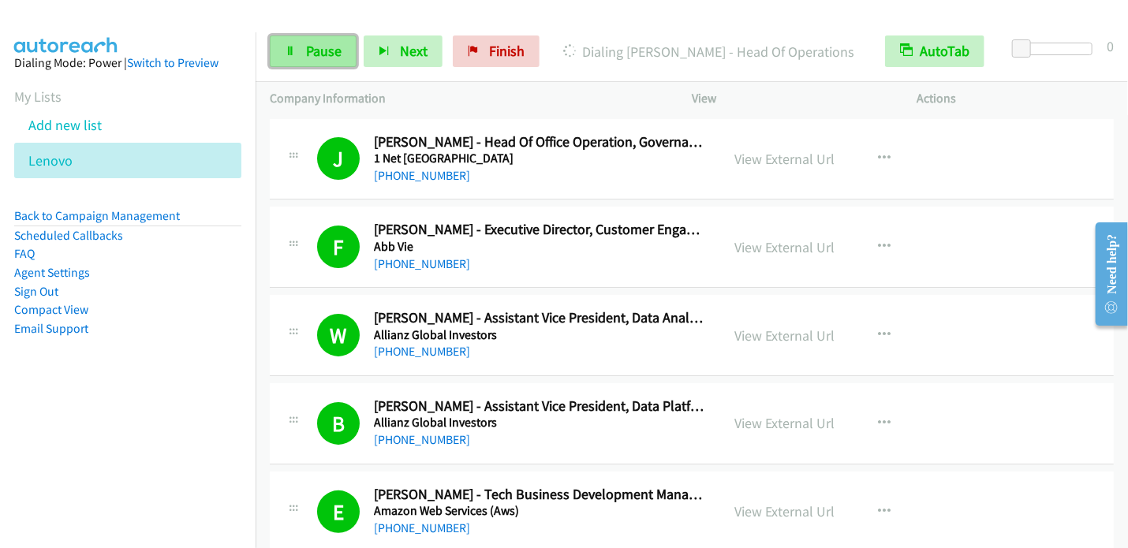
click at [330, 58] on span "Pause" at bounding box center [323, 51] width 35 height 18
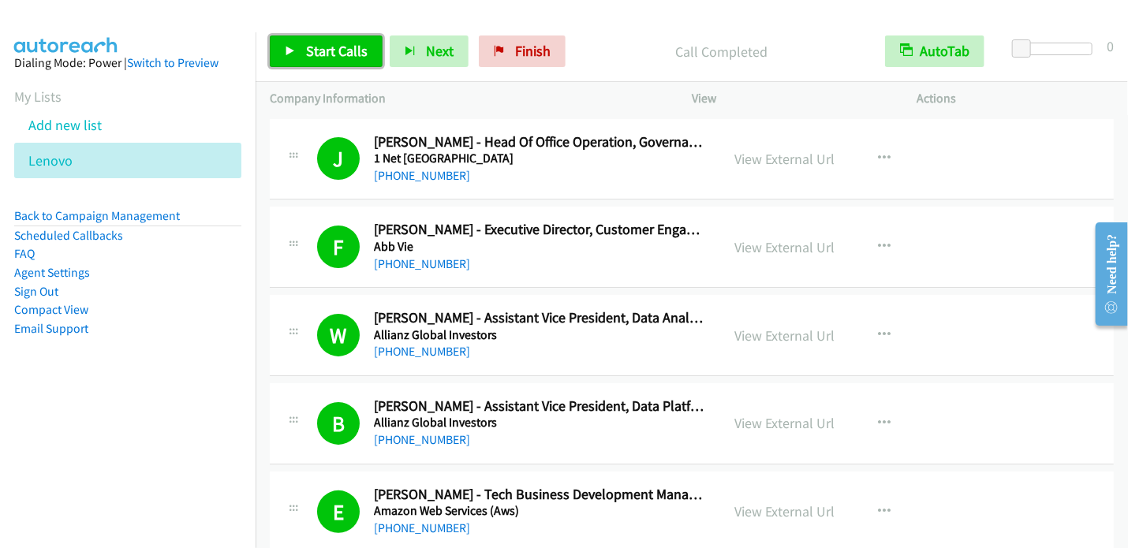
click at [312, 47] on span "Start Calls" at bounding box center [337, 51] width 62 height 18
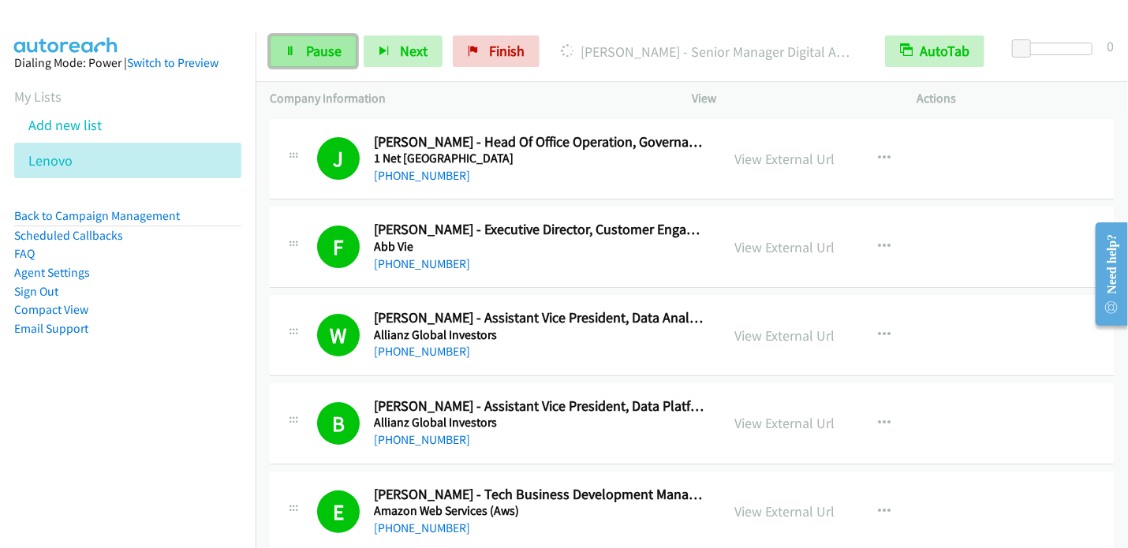
click at [323, 58] on link "Pause" at bounding box center [313, 51] width 87 height 32
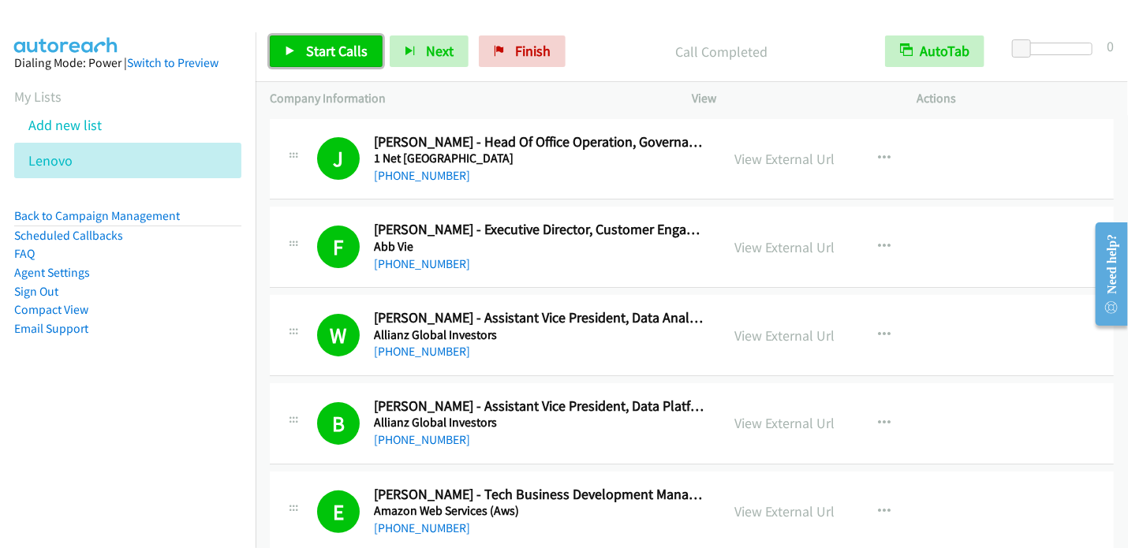
click at [314, 49] on span "Start Calls" at bounding box center [337, 51] width 62 height 18
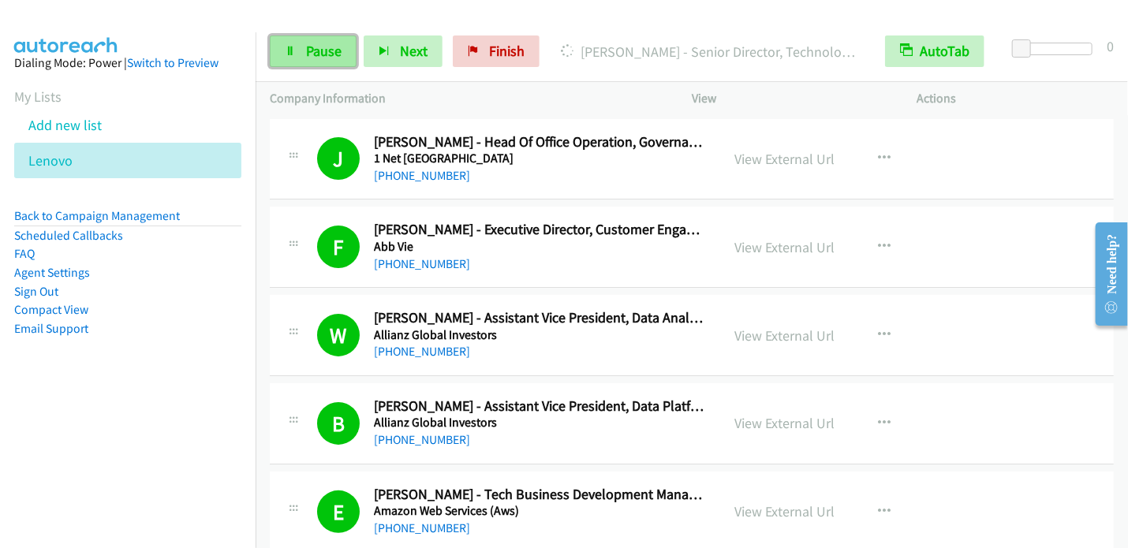
click at [318, 47] on span "Pause" at bounding box center [323, 51] width 35 height 18
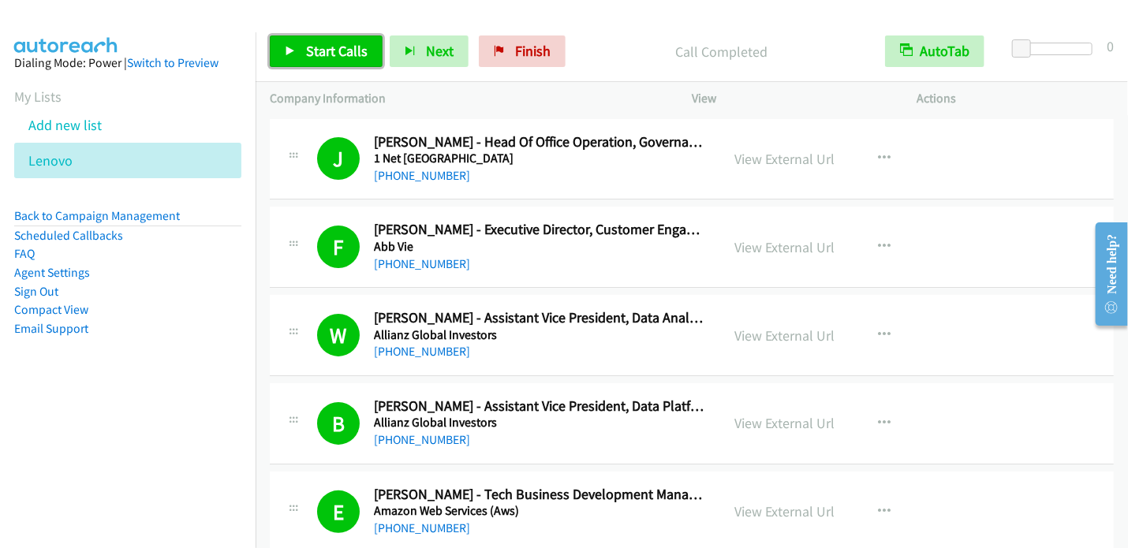
click at [337, 63] on link "Start Calls" at bounding box center [326, 51] width 113 height 32
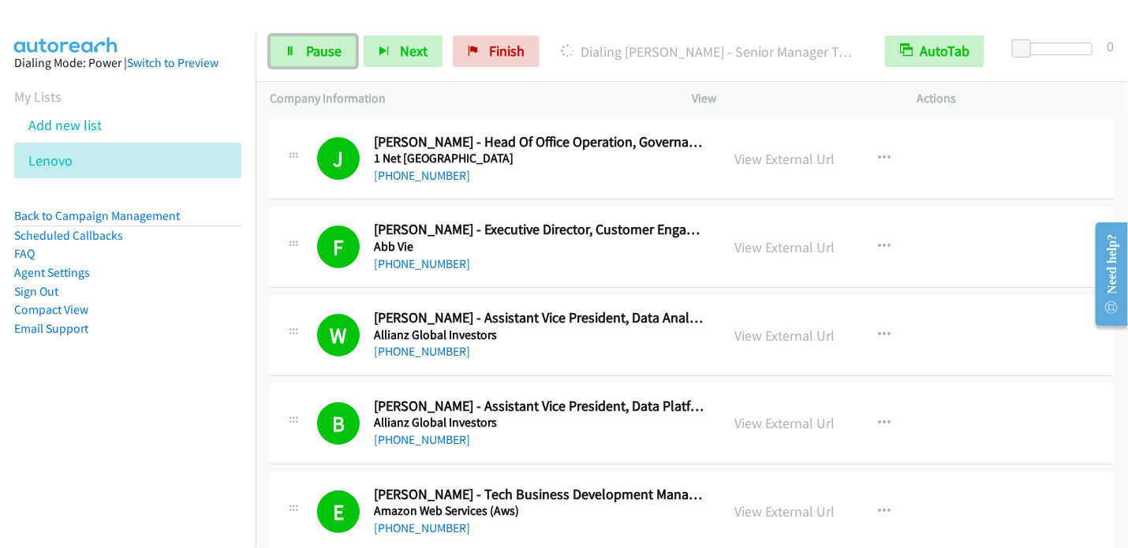
drag, startPoint x: 314, startPoint y: 43, endPoint x: 375, endPoint y: 6, distance: 71.4
click at [315, 43] on span "Pause" at bounding box center [323, 51] width 35 height 18
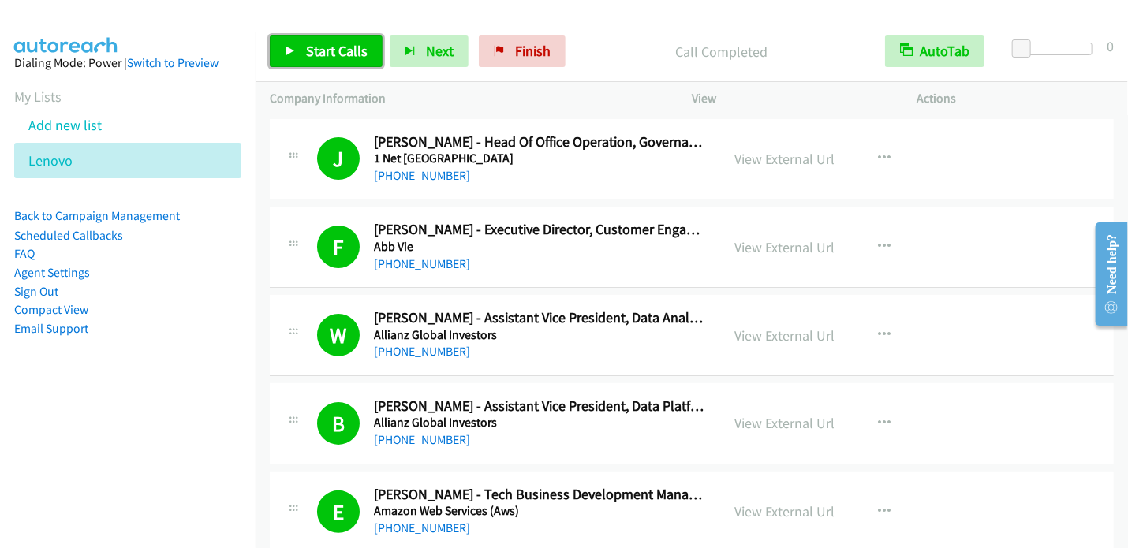
click at [322, 53] on span "Start Calls" at bounding box center [337, 51] width 62 height 18
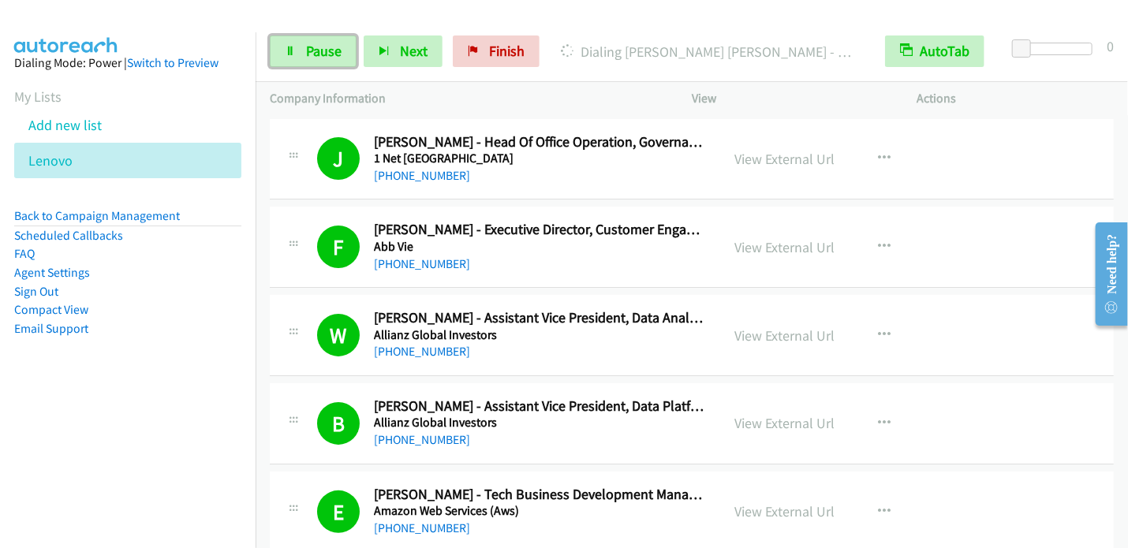
drag, startPoint x: 297, startPoint y: 53, endPoint x: 360, endPoint y: 6, distance: 78.4
click at [297, 51] on link "Pause" at bounding box center [313, 51] width 87 height 32
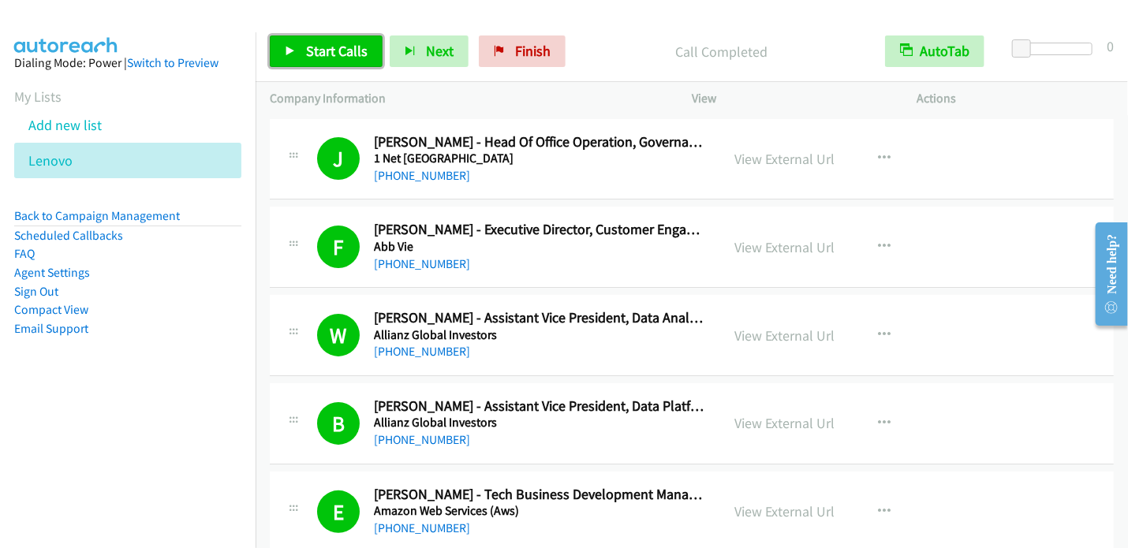
click at [356, 56] on span "Start Calls" at bounding box center [337, 51] width 62 height 18
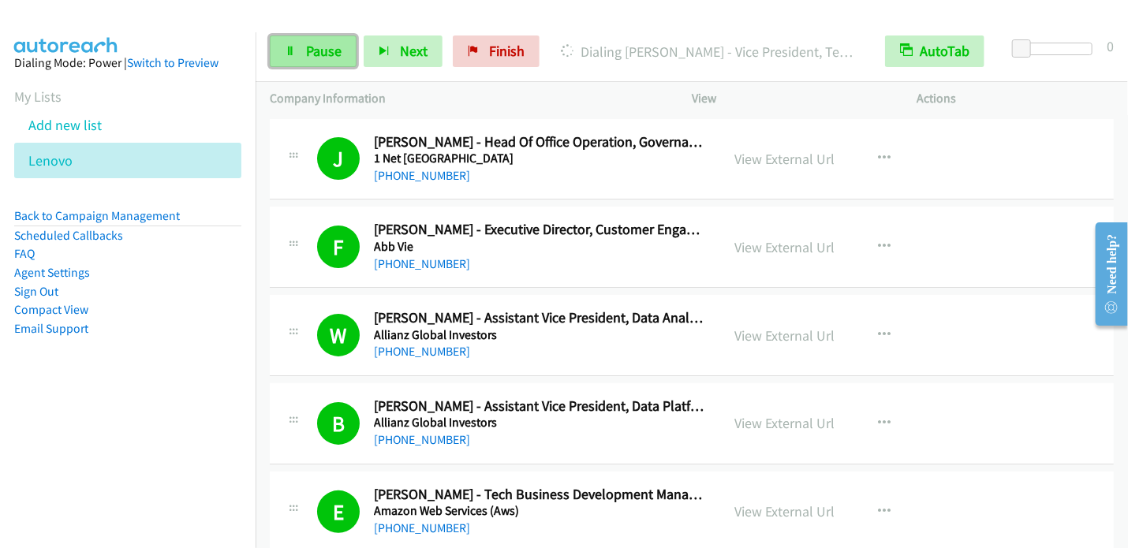
click at [300, 44] on link "Pause" at bounding box center [313, 51] width 87 height 32
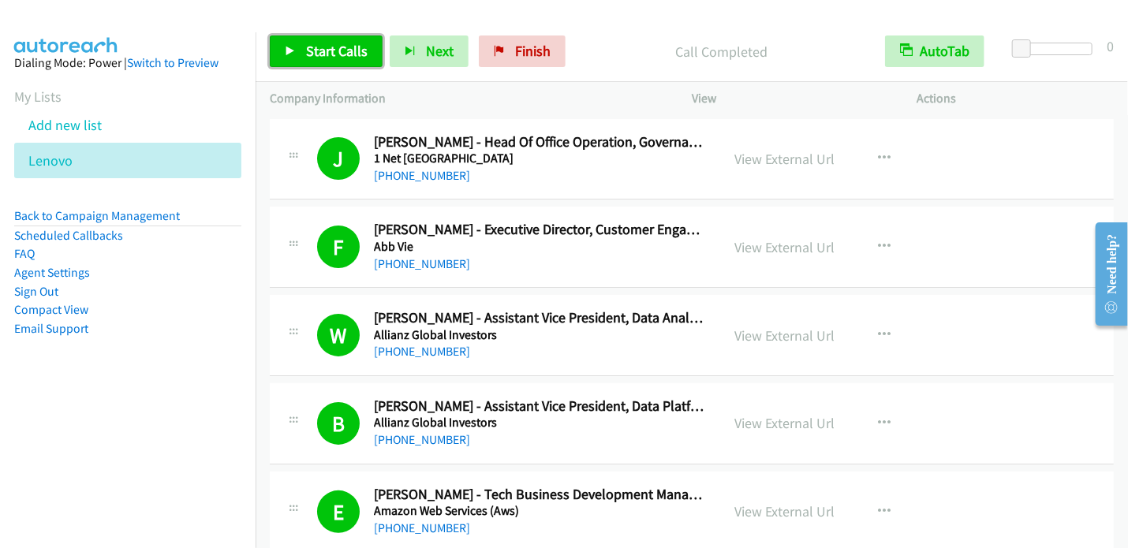
drag, startPoint x: 344, startPoint y: 51, endPoint x: 379, endPoint y: 28, distance: 42.7
click at [344, 51] on span "Start Calls" at bounding box center [337, 51] width 62 height 18
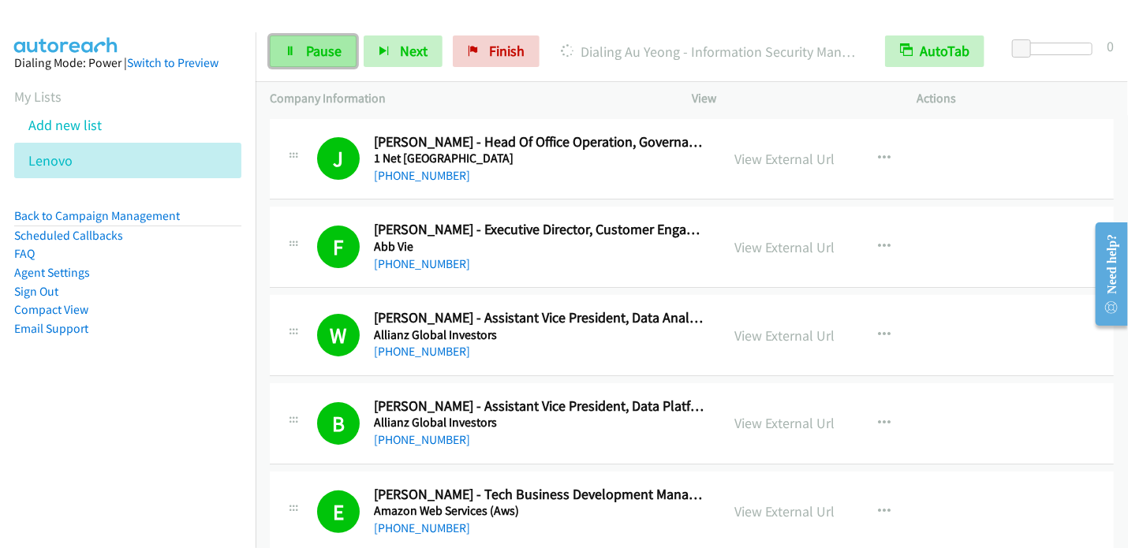
click at [323, 47] on span "Pause" at bounding box center [323, 51] width 35 height 18
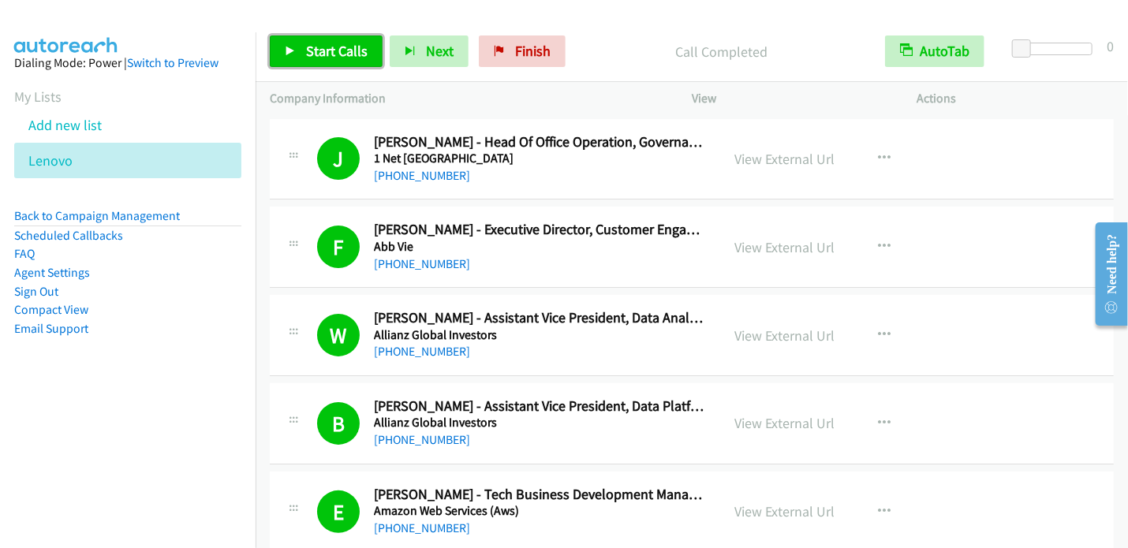
click at [333, 58] on span "Start Calls" at bounding box center [337, 51] width 62 height 18
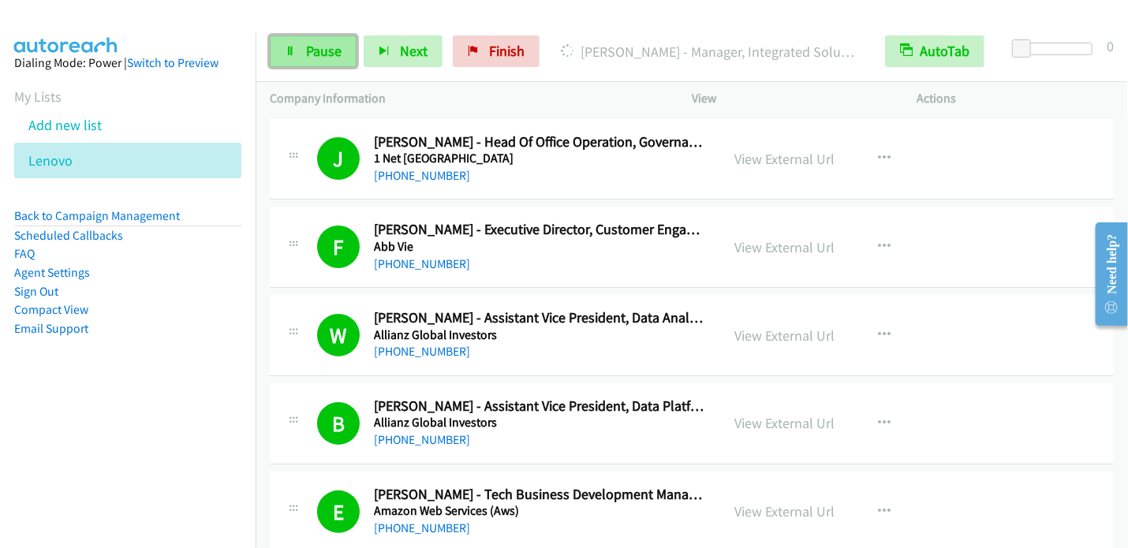
click at [334, 59] on link "Pause" at bounding box center [313, 51] width 87 height 32
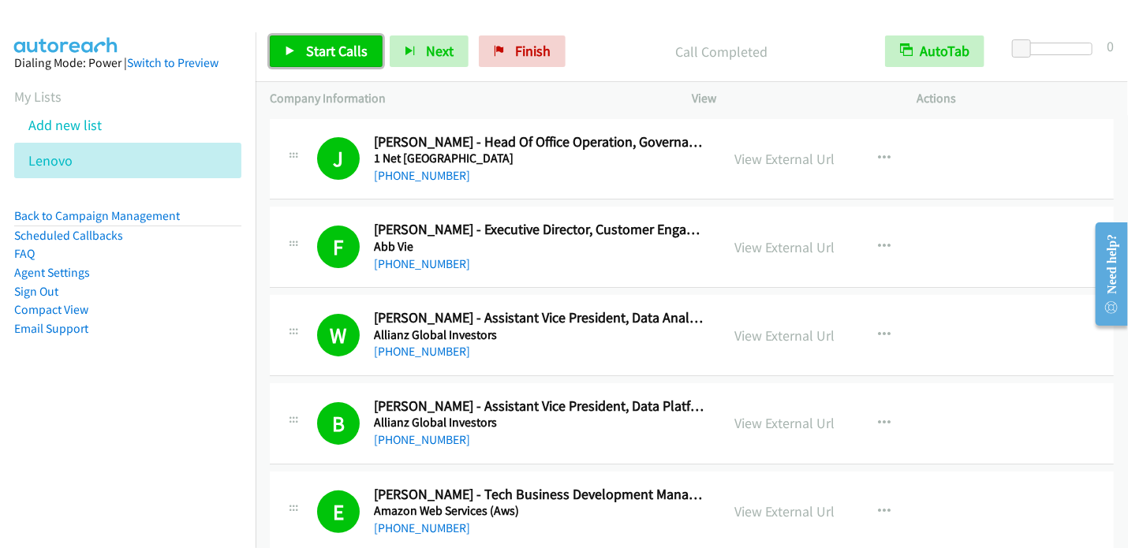
click at [323, 55] on span "Start Calls" at bounding box center [337, 51] width 62 height 18
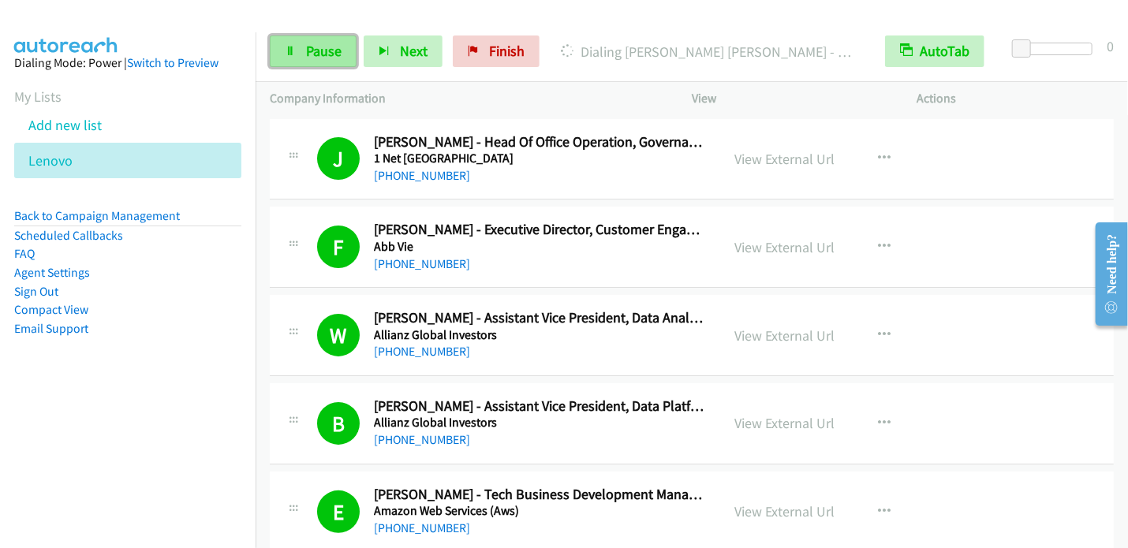
click at [340, 43] on span "Pause" at bounding box center [323, 51] width 35 height 18
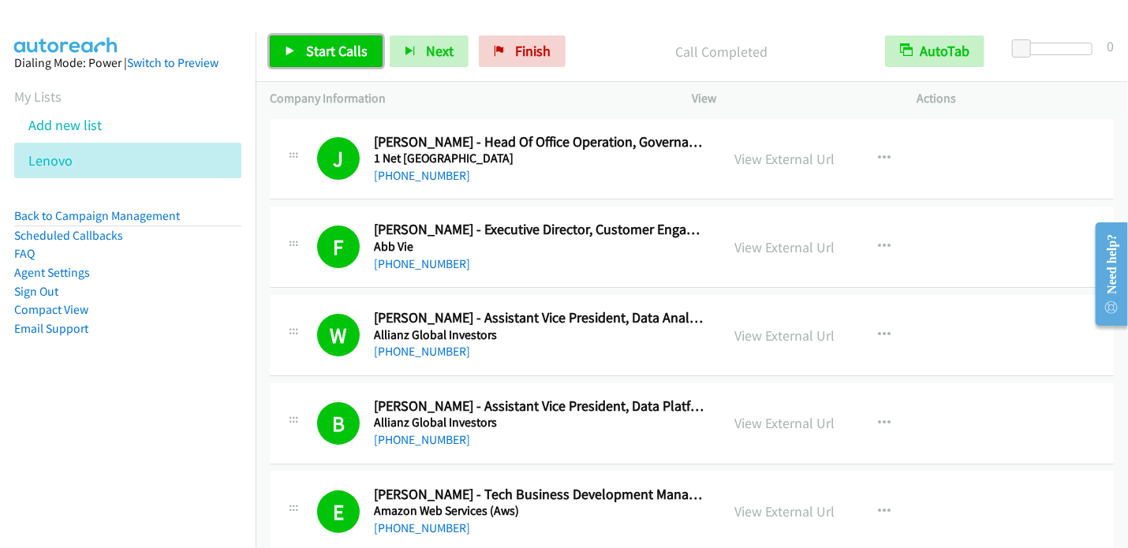
click at [289, 47] on icon at bounding box center [290, 52] width 11 height 11
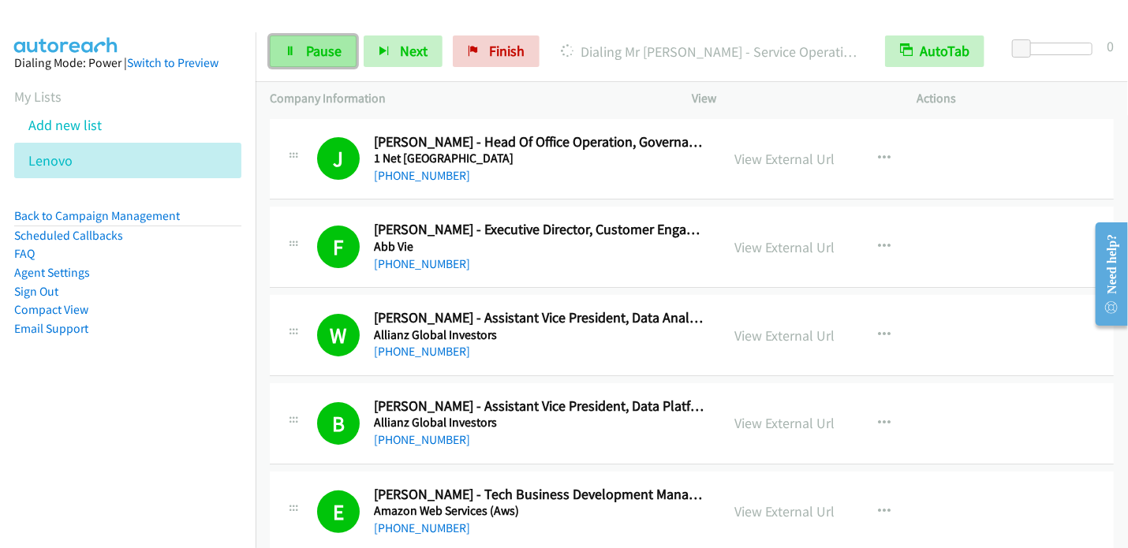
click at [325, 56] on span "Pause" at bounding box center [323, 51] width 35 height 18
